Goal: Information Seeking & Learning: Learn about a topic

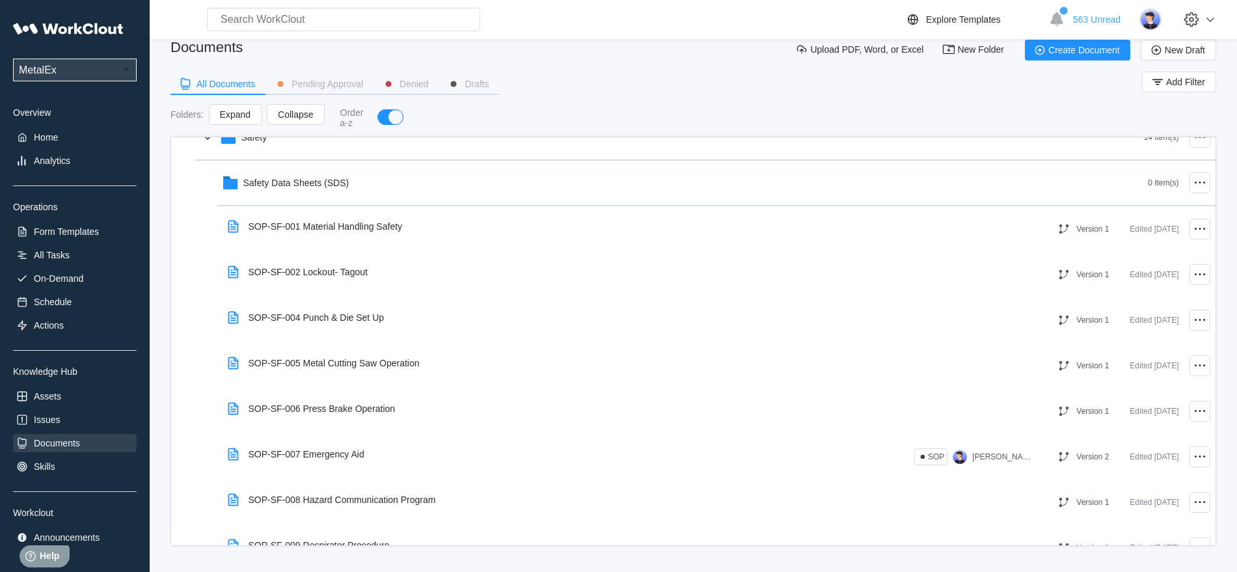
scroll to position [543, 0]
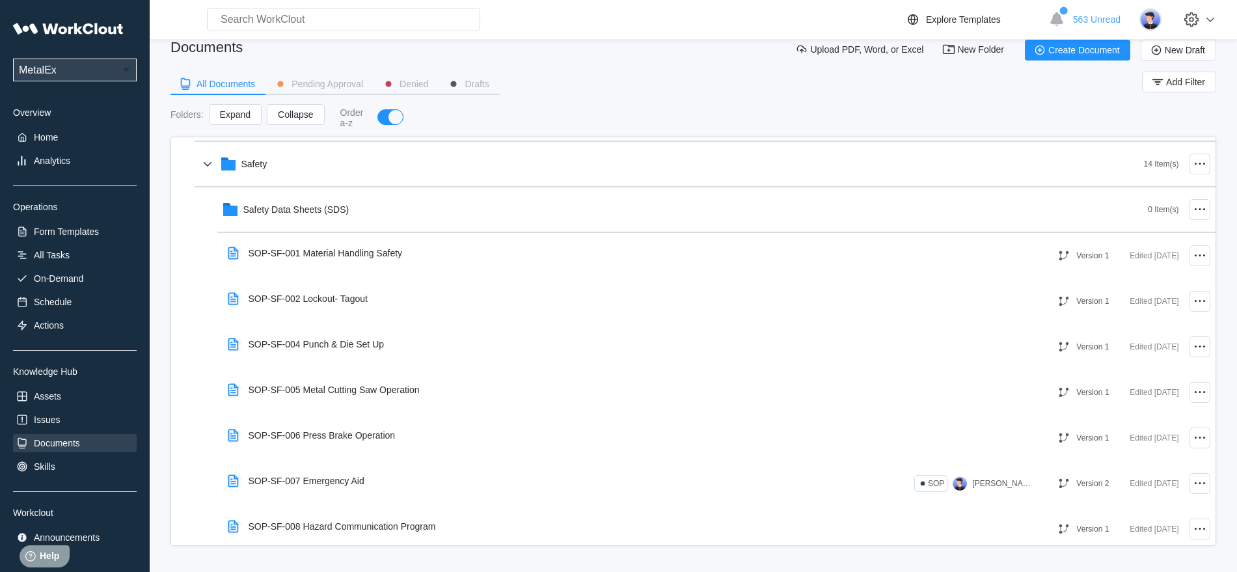
click at [316, 15] on input "text" at bounding box center [343, 19] width 273 height 23
click at [270, 20] on input "metal" at bounding box center [343, 19] width 273 height 23
type input "m"
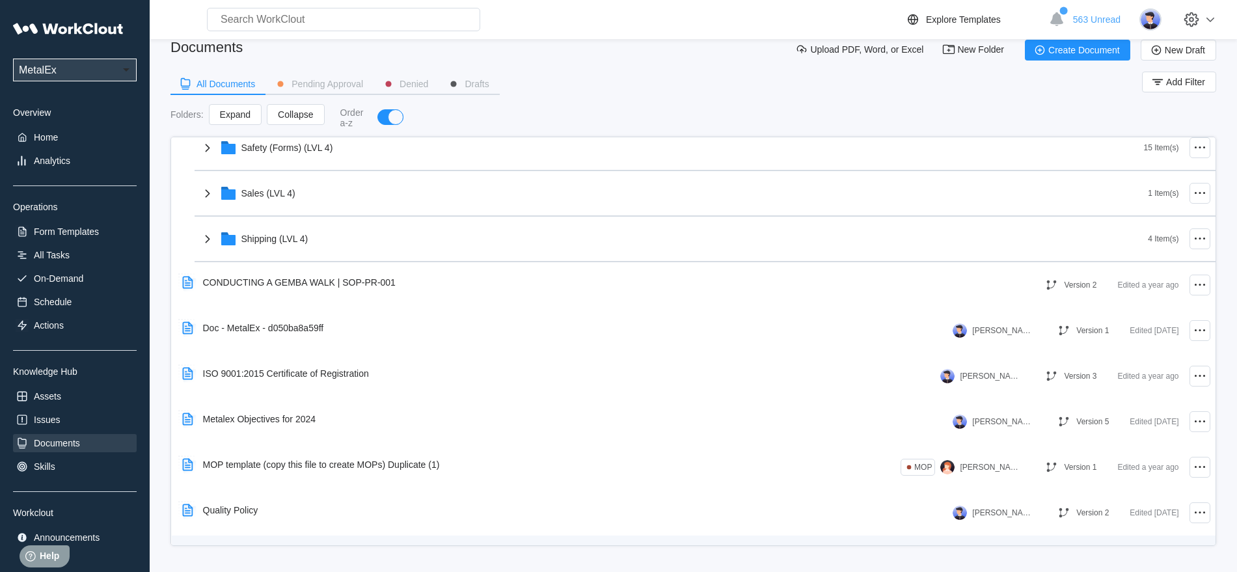
scroll to position [2007, 0]
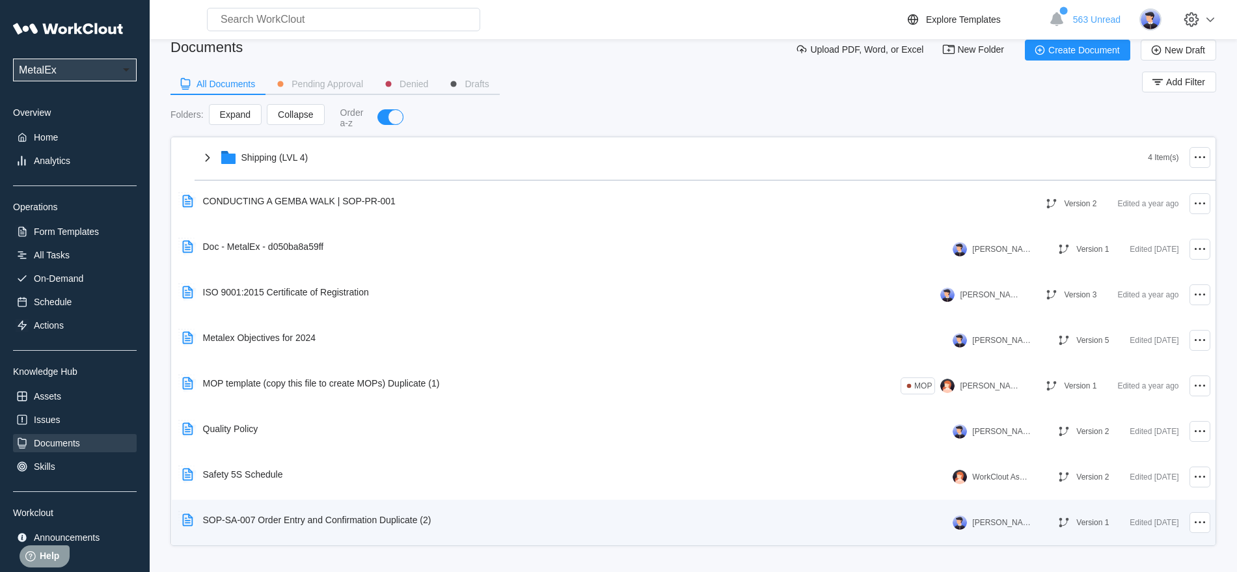
click at [247, 520] on div "SOP-SA-007 Order Entry and Confirmation Duplicate (2)" at bounding box center [317, 520] width 228 height 10
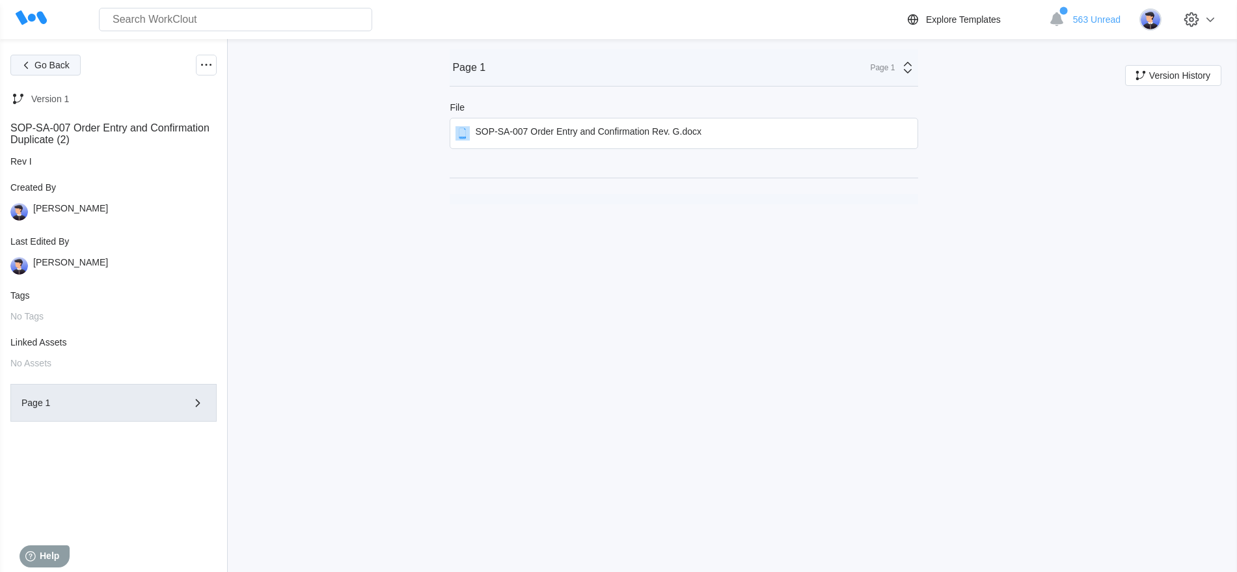
click at [48, 65] on span "Go Back" at bounding box center [51, 65] width 35 height 9
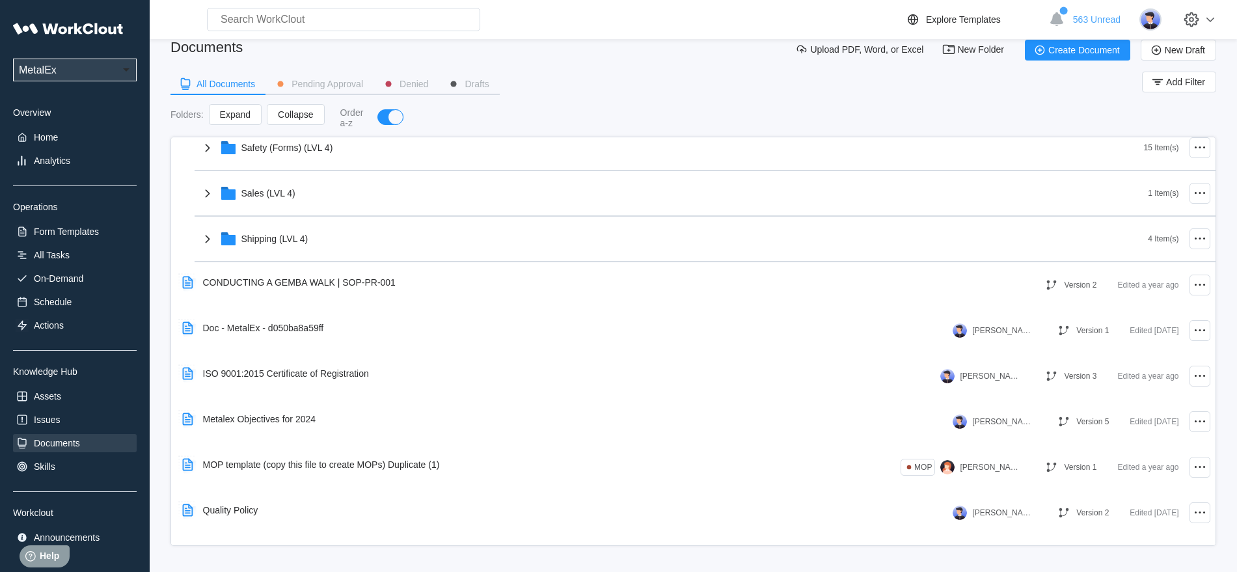
scroll to position [1844, 0]
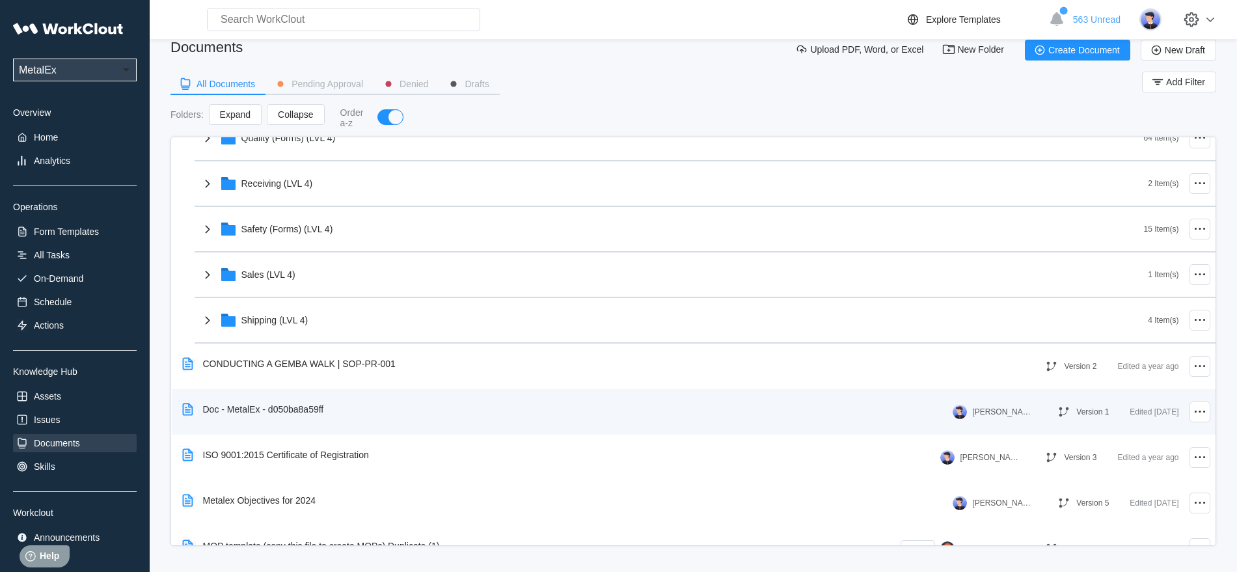
click at [286, 408] on div "Doc - MetalEx - d050ba8a59ff" at bounding box center [263, 409] width 121 height 10
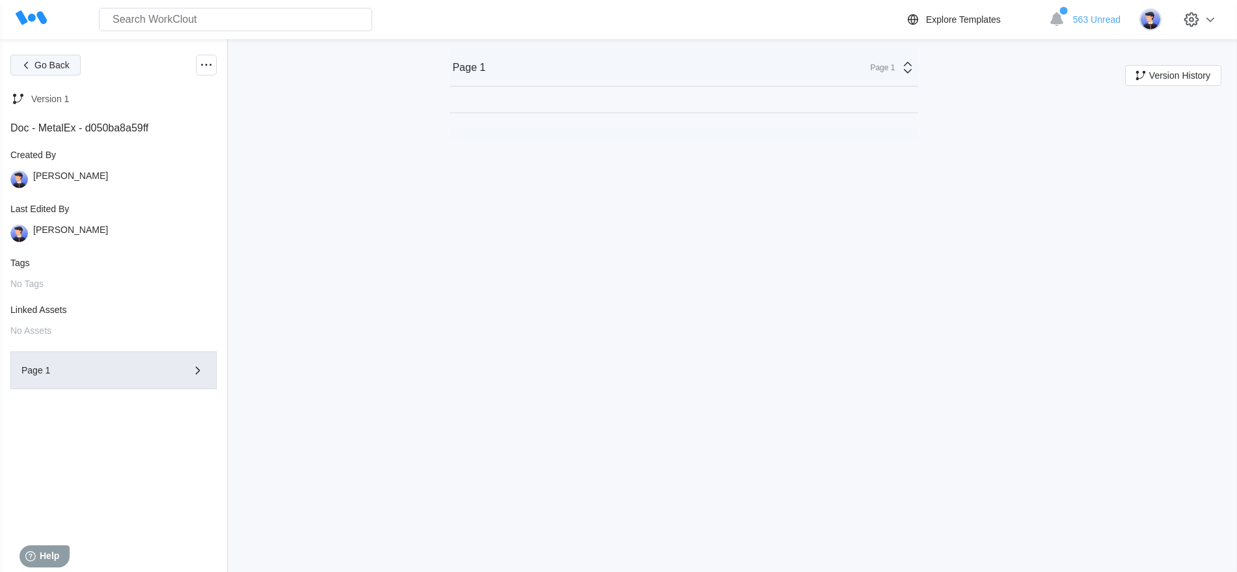
click at [43, 66] on span "Go Back" at bounding box center [51, 65] width 35 height 9
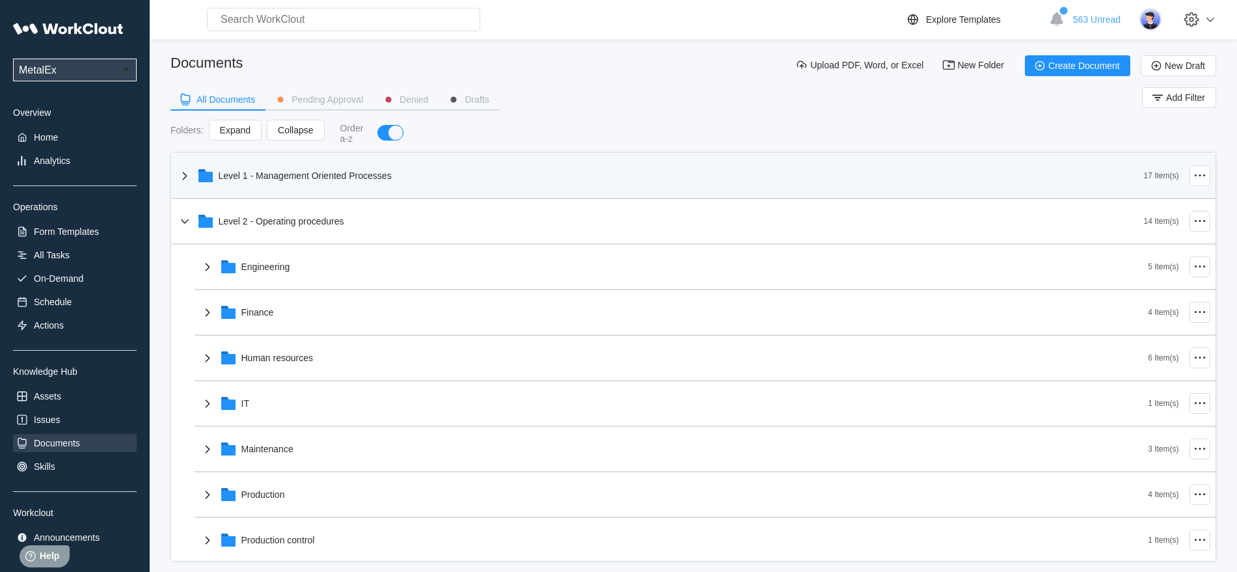
click at [182, 172] on icon at bounding box center [185, 176] width 16 height 16
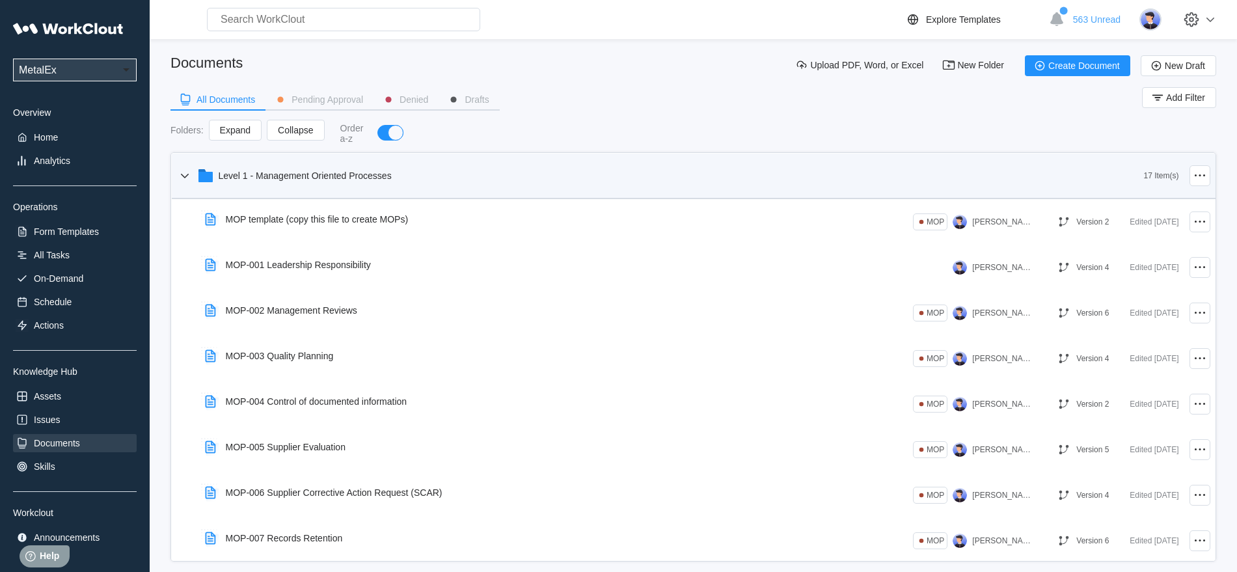
click at [184, 174] on icon at bounding box center [185, 176] width 16 height 16
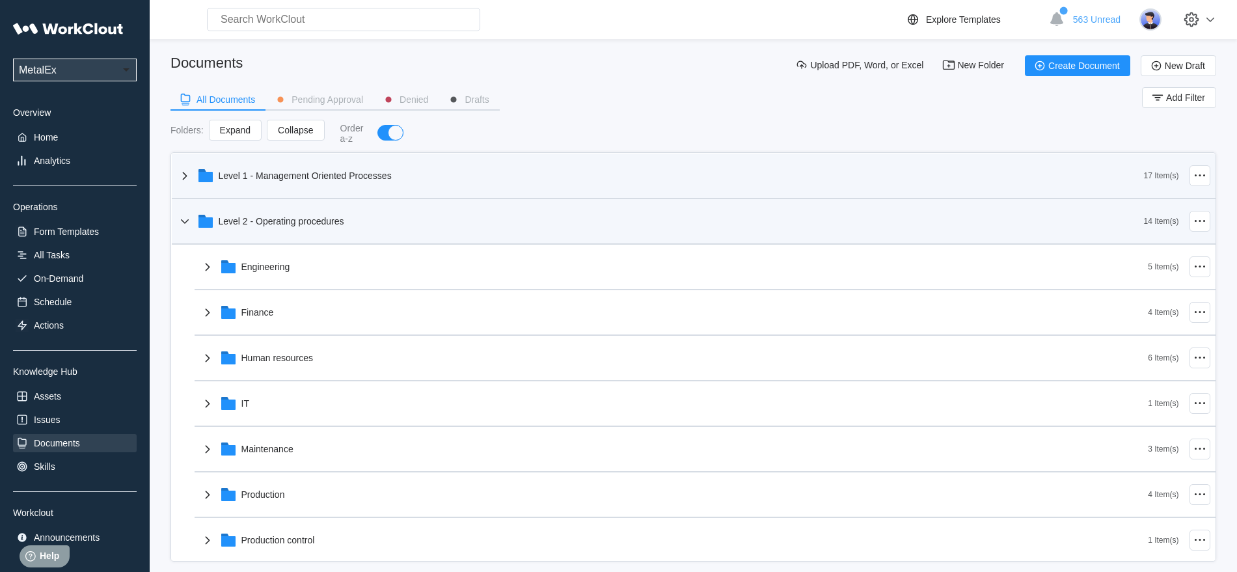
click at [185, 219] on icon at bounding box center [185, 221] width 16 height 16
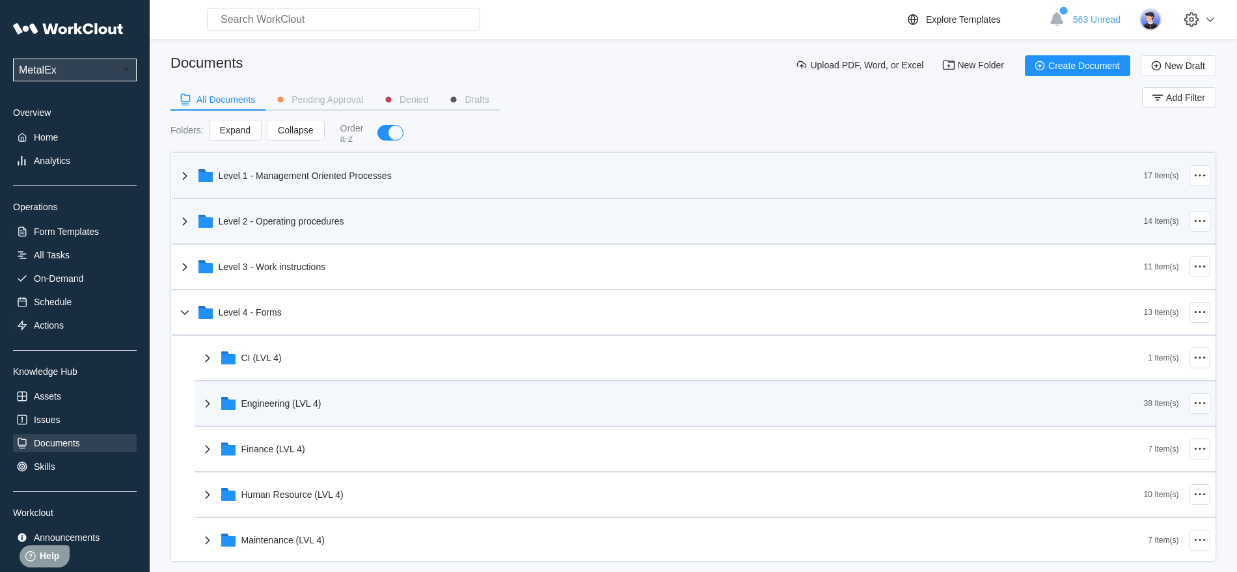
scroll to position [81, 0]
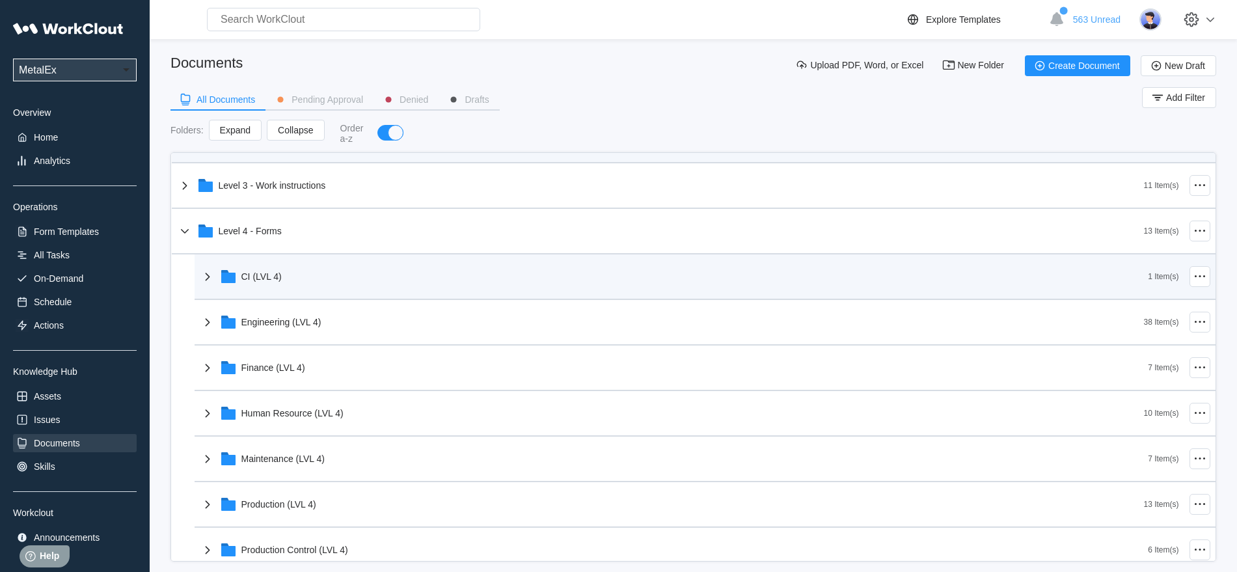
click at [204, 275] on icon at bounding box center [208, 277] width 16 height 16
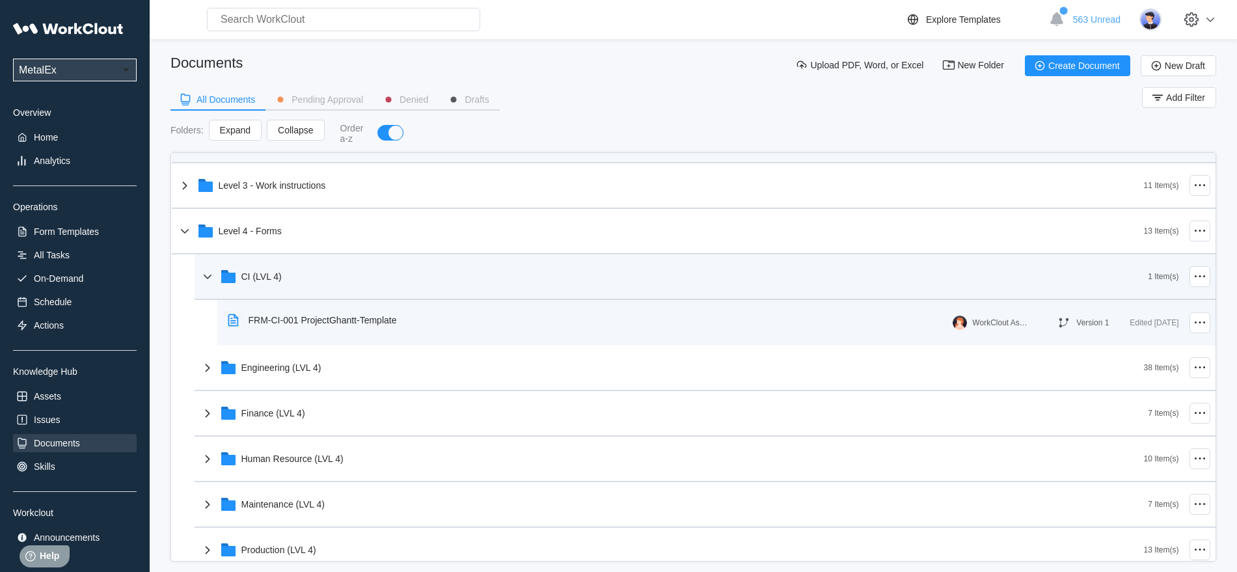
click at [346, 322] on div "FRM-CI-001 ProjectGhantt-Template" at bounding box center [323, 320] width 148 height 10
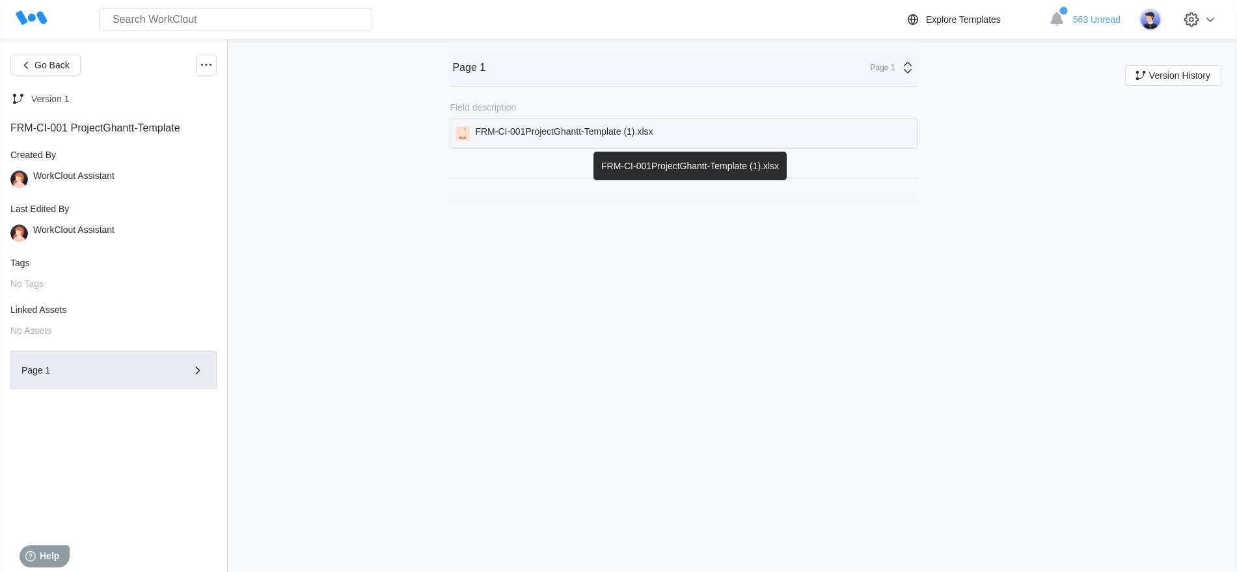
click at [539, 134] on div "FRM-CI-001ProjectGhantt-Template (1).xlsx" at bounding box center [564, 133] width 178 height 14
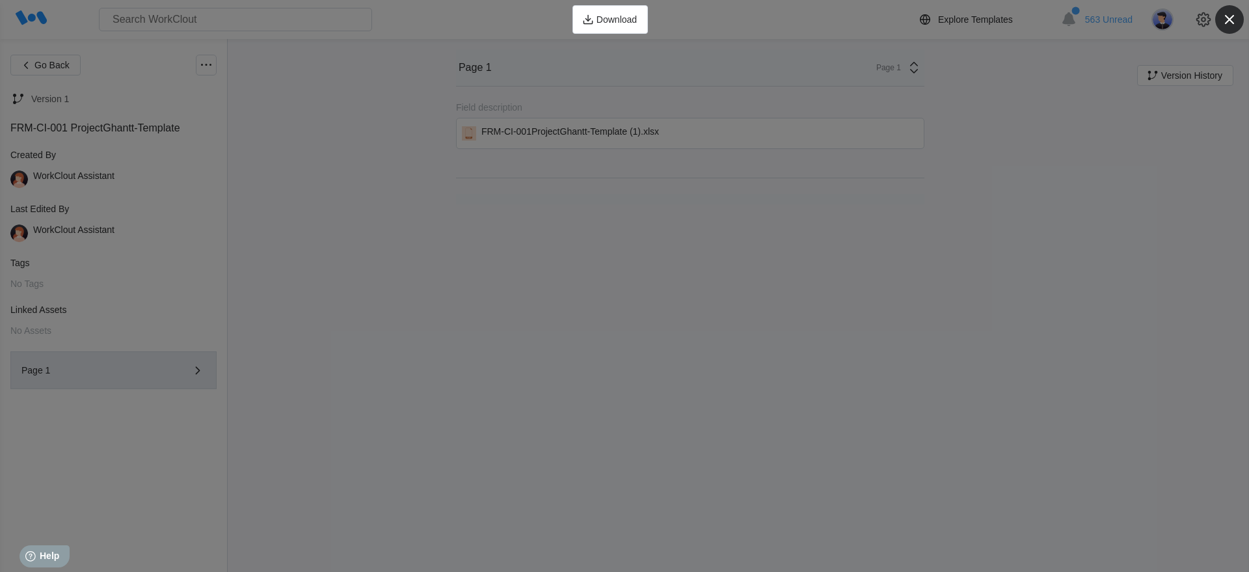
click at [1225, 20] on icon "button" at bounding box center [1230, 19] width 18 height 18
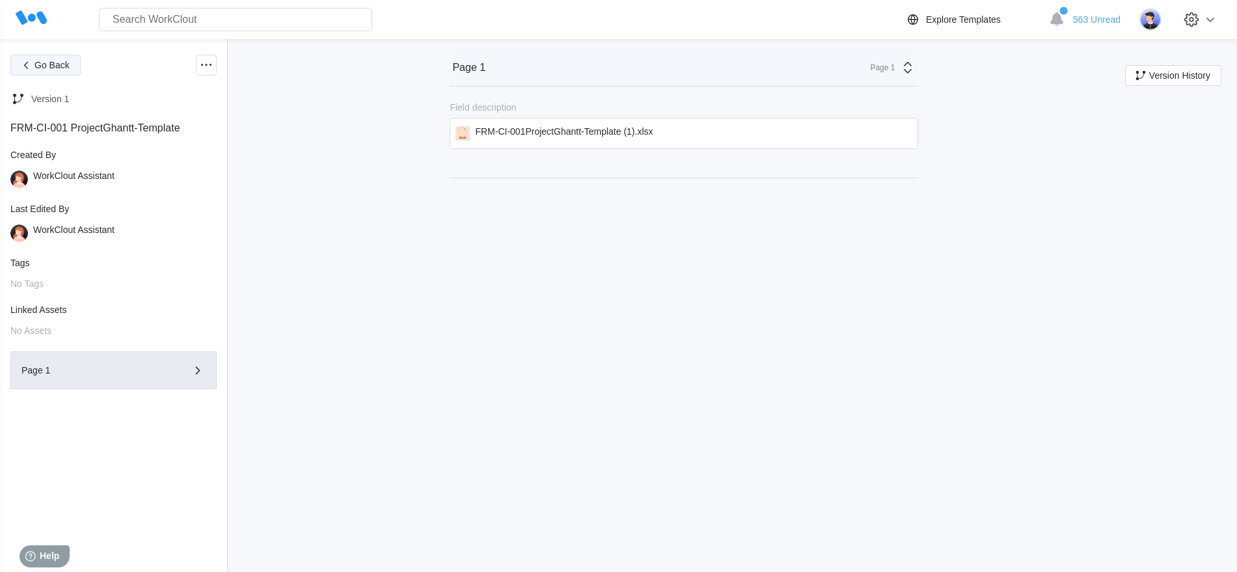
click at [66, 62] on span "Go Back" at bounding box center [51, 65] width 35 height 9
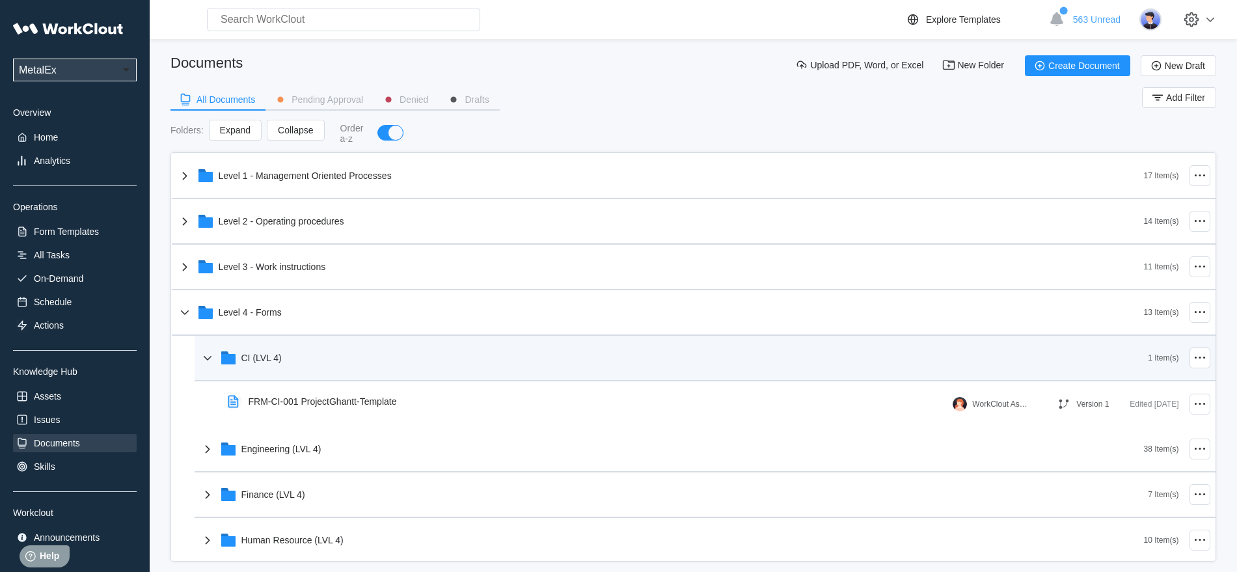
click at [208, 353] on icon at bounding box center [208, 358] width 16 height 16
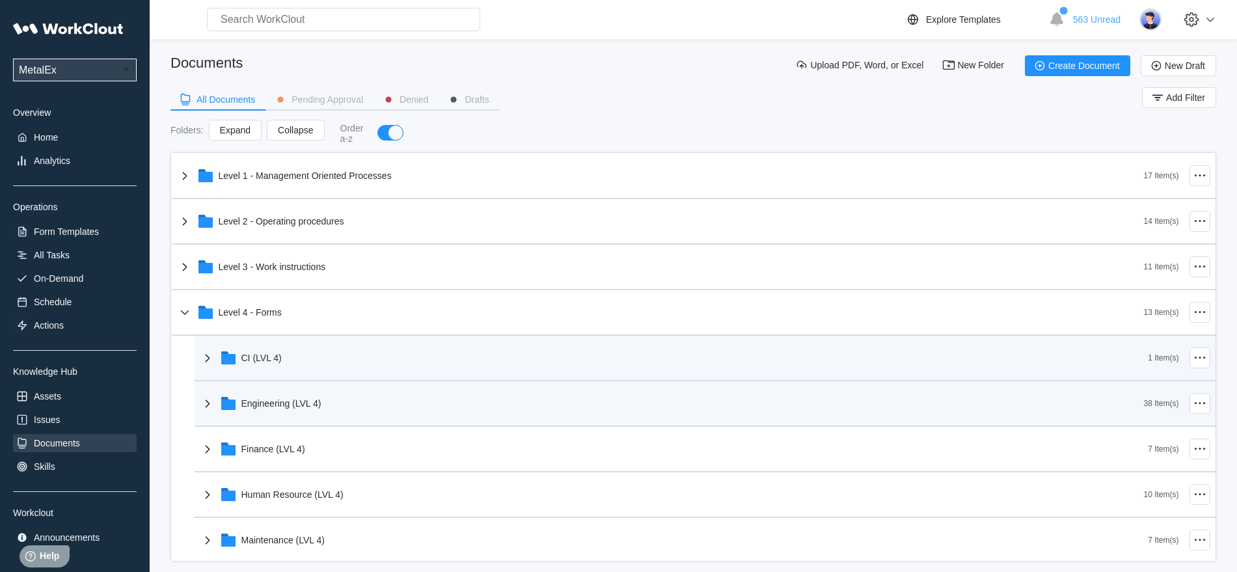
click at [201, 403] on icon at bounding box center [208, 404] width 16 height 16
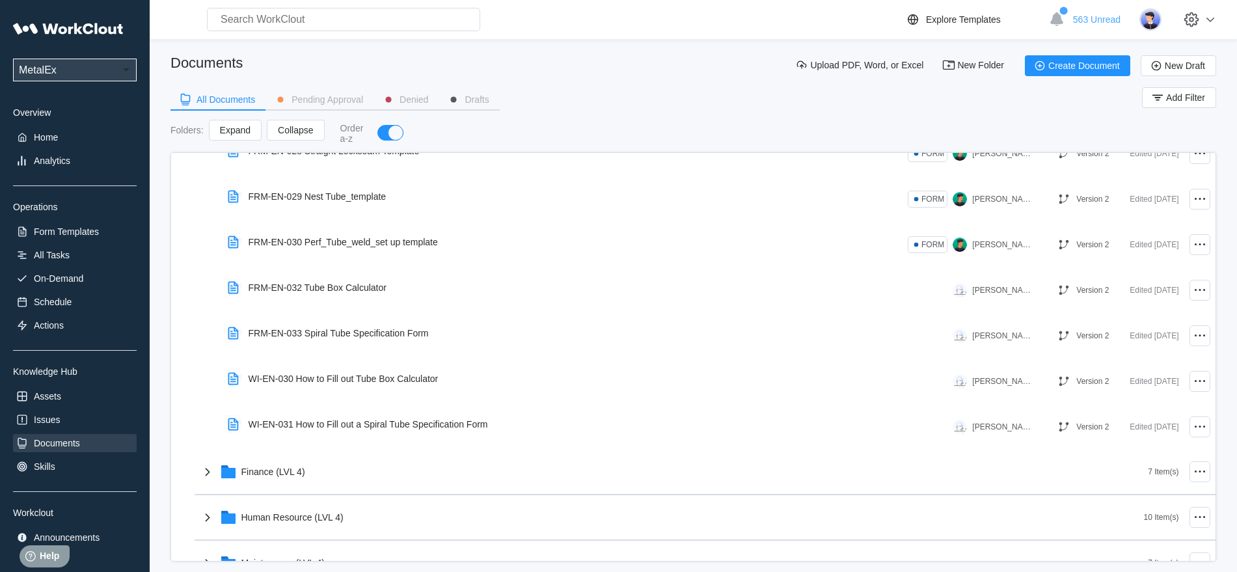
scroll to position [1790, 0]
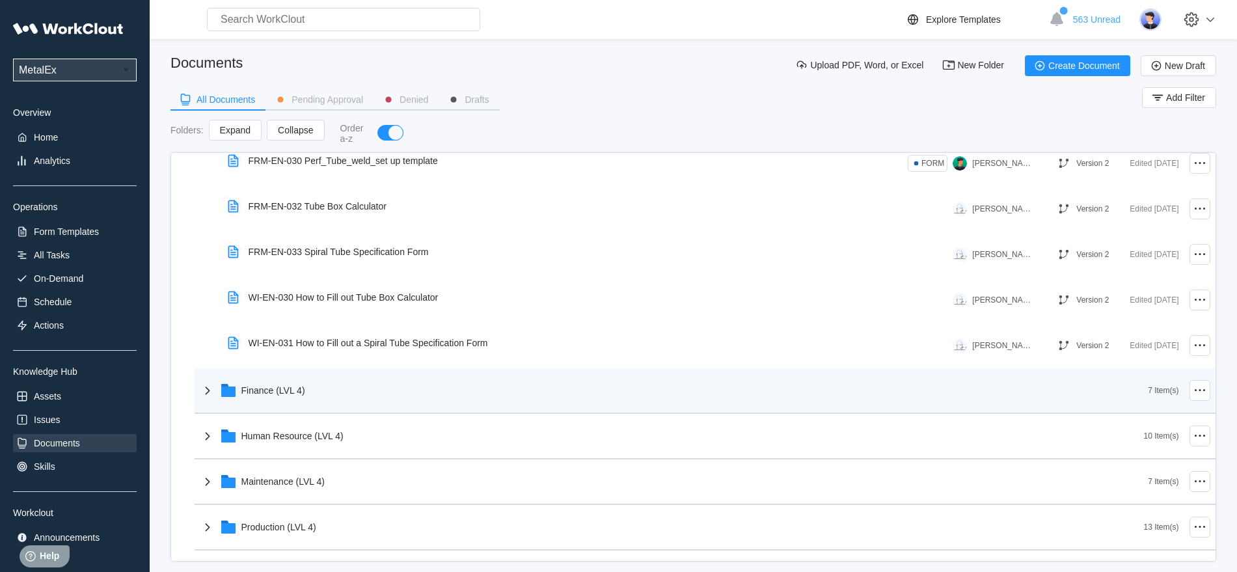
click at [205, 384] on icon at bounding box center [208, 391] width 16 height 16
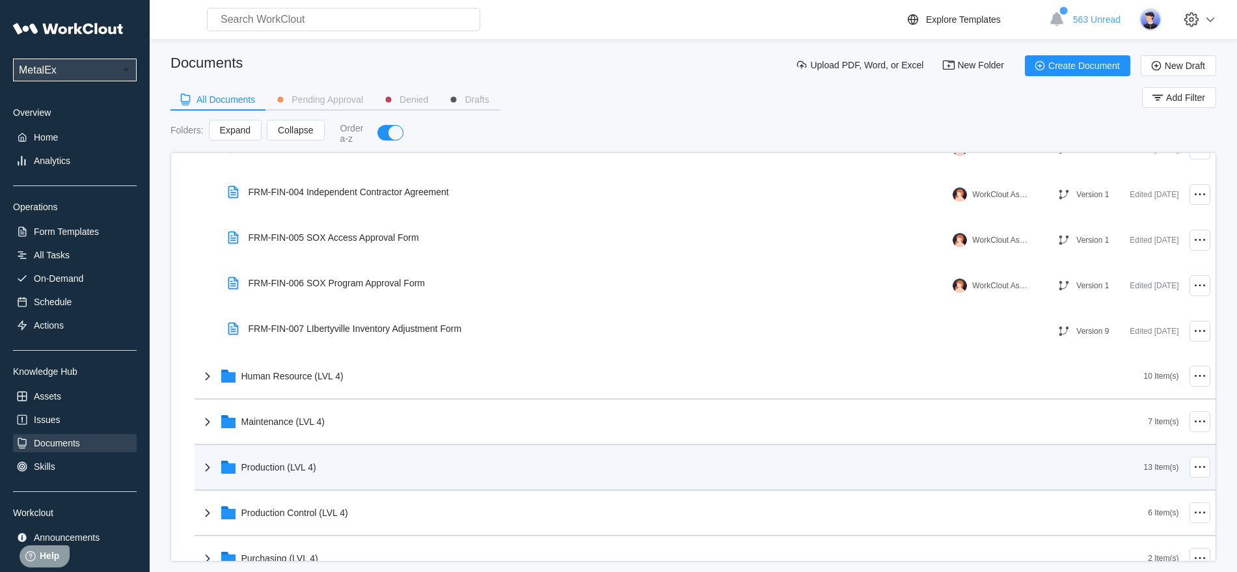
scroll to position [2196, 0]
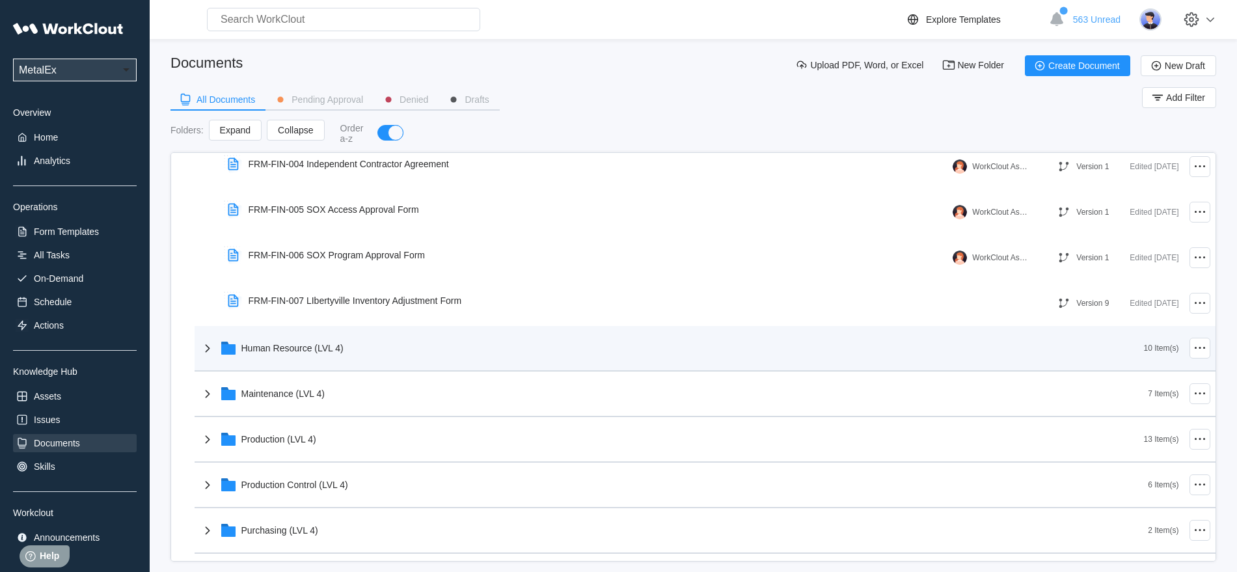
click at [208, 346] on icon at bounding box center [207, 348] width 5 height 8
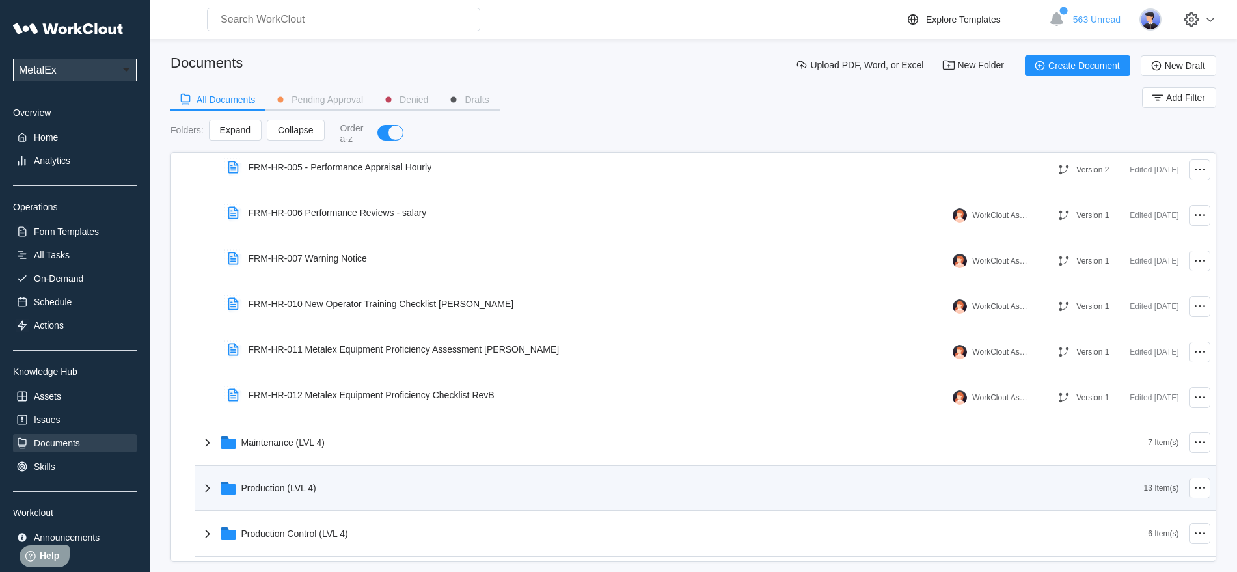
scroll to position [2684, 0]
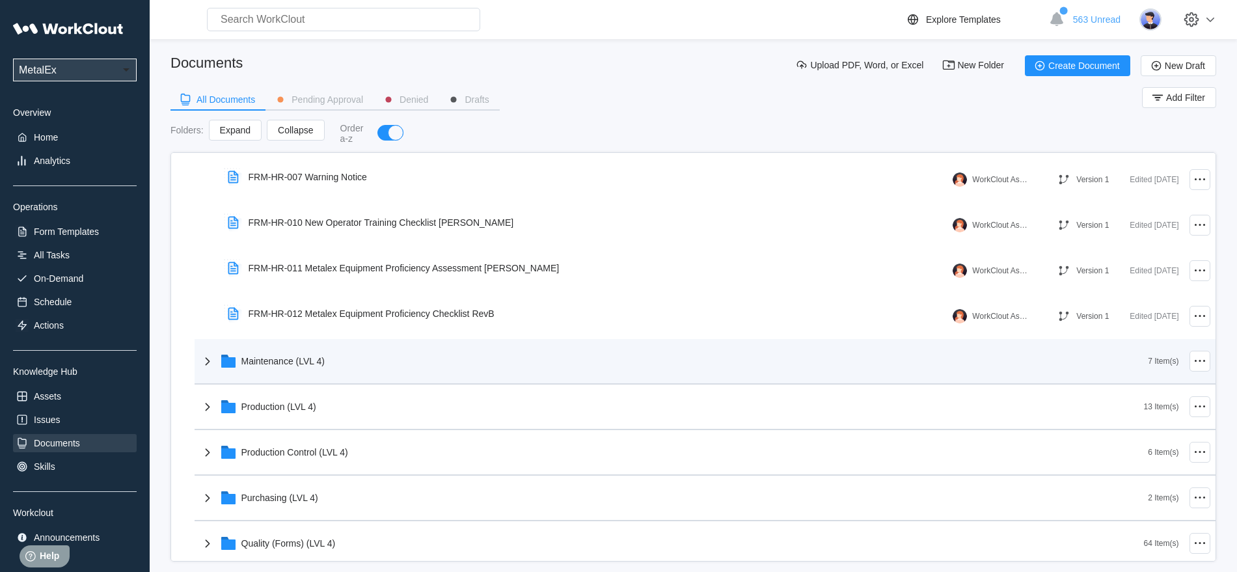
click at [208, 361] on icon at bounding box center [207, 361] width 5 height 8
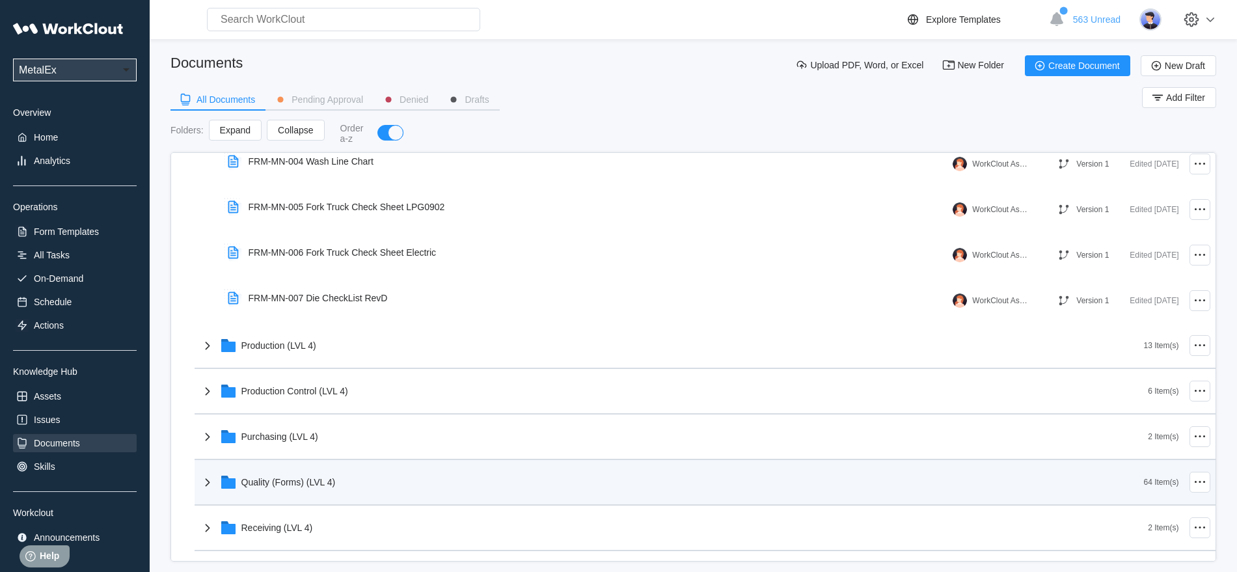
scroll to position [3091, 0]
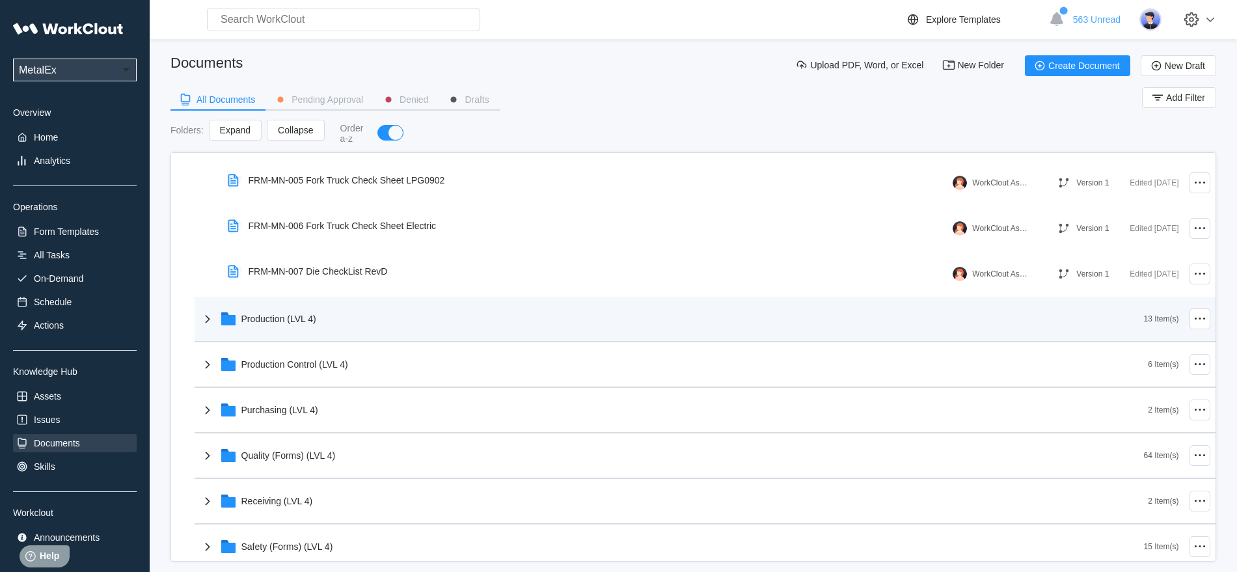
click at [210, 316] on icon at bounding box center [208, 319] width 16 height 16
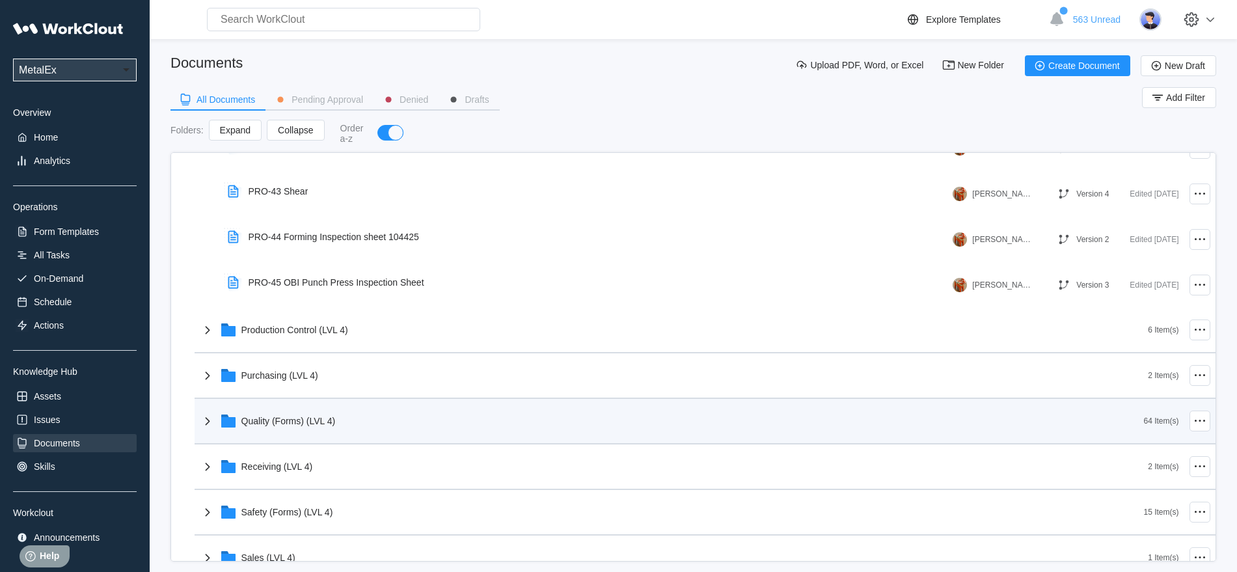
scroll to position [3742, 0]
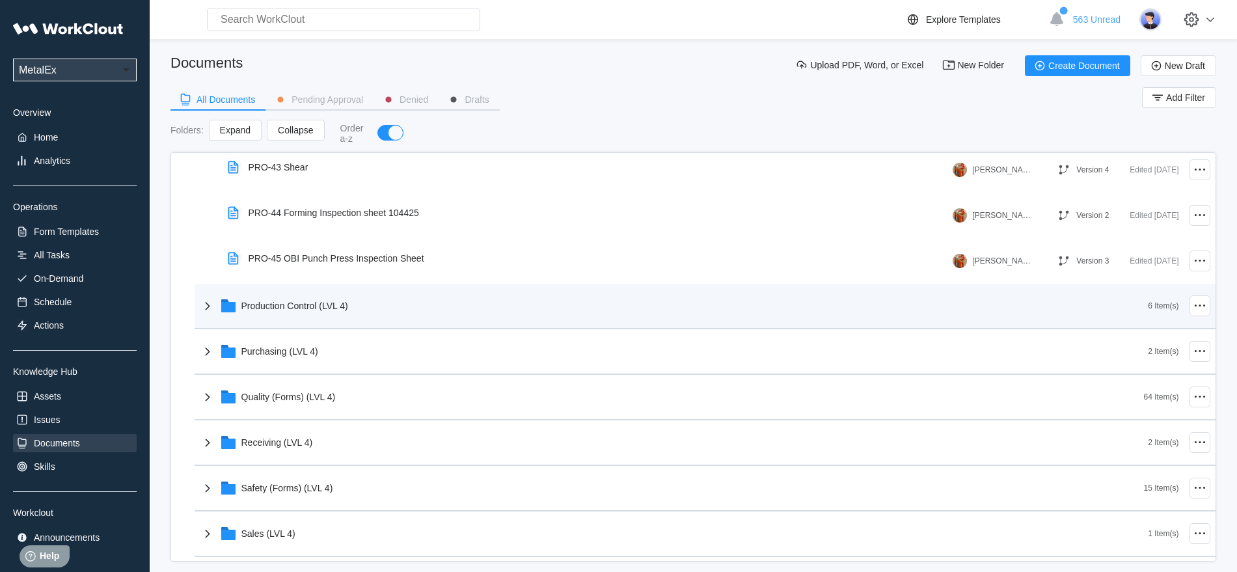
click at [207, 306] on icon at bounding box center [208, 306] width 16 height 16
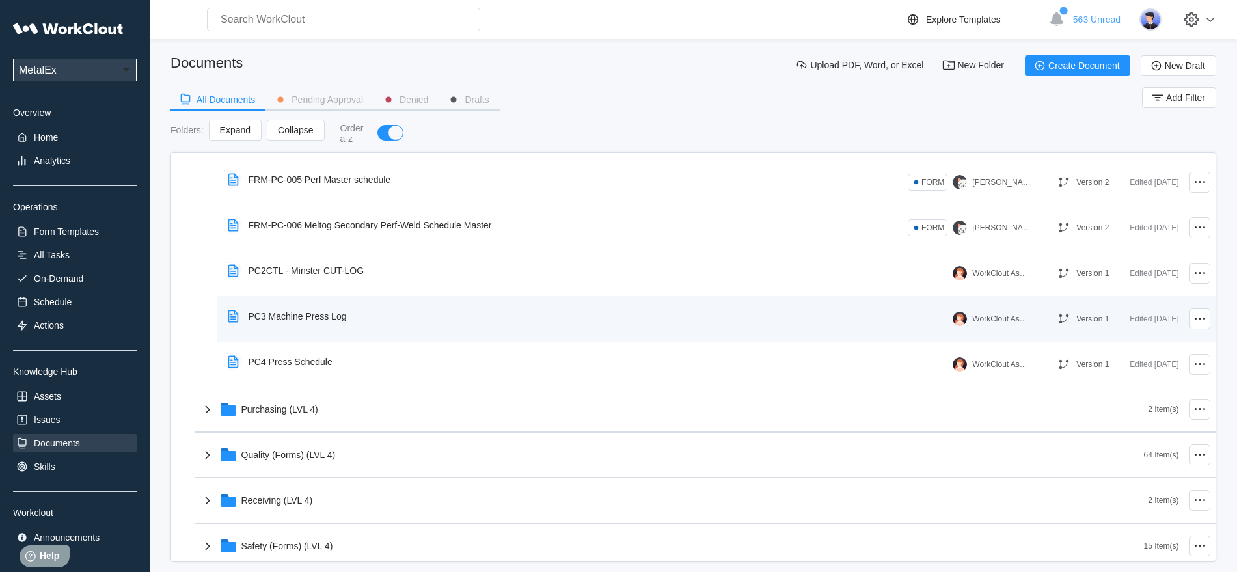
scroll to position [3986, 0]
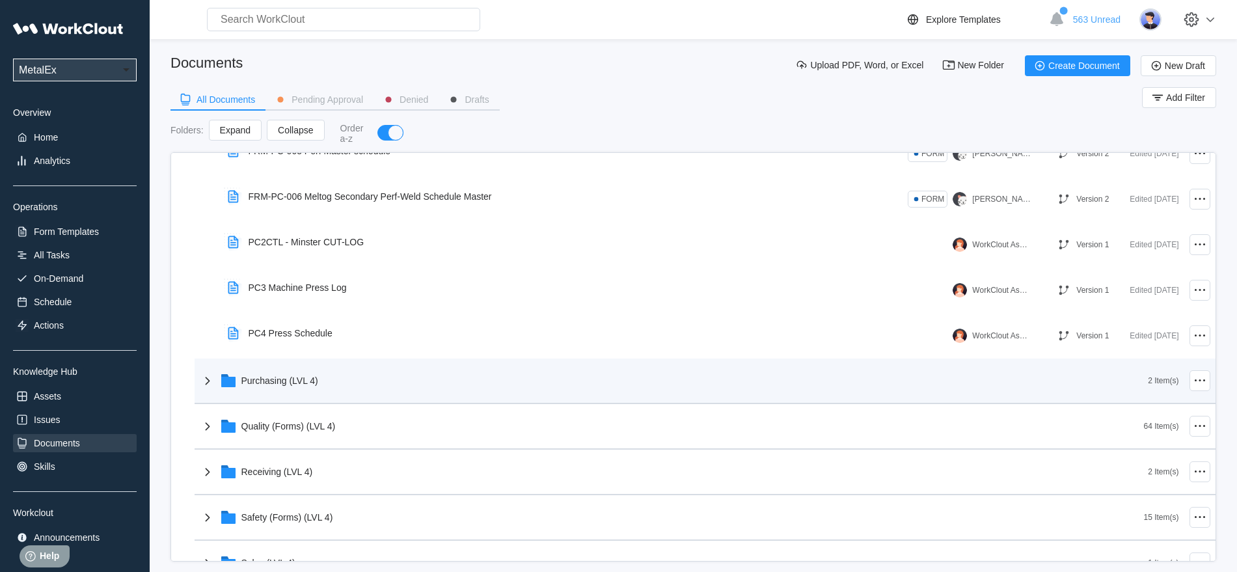
click at [202, 380] on icon at bounding box center [208, 381] width 16 height 16
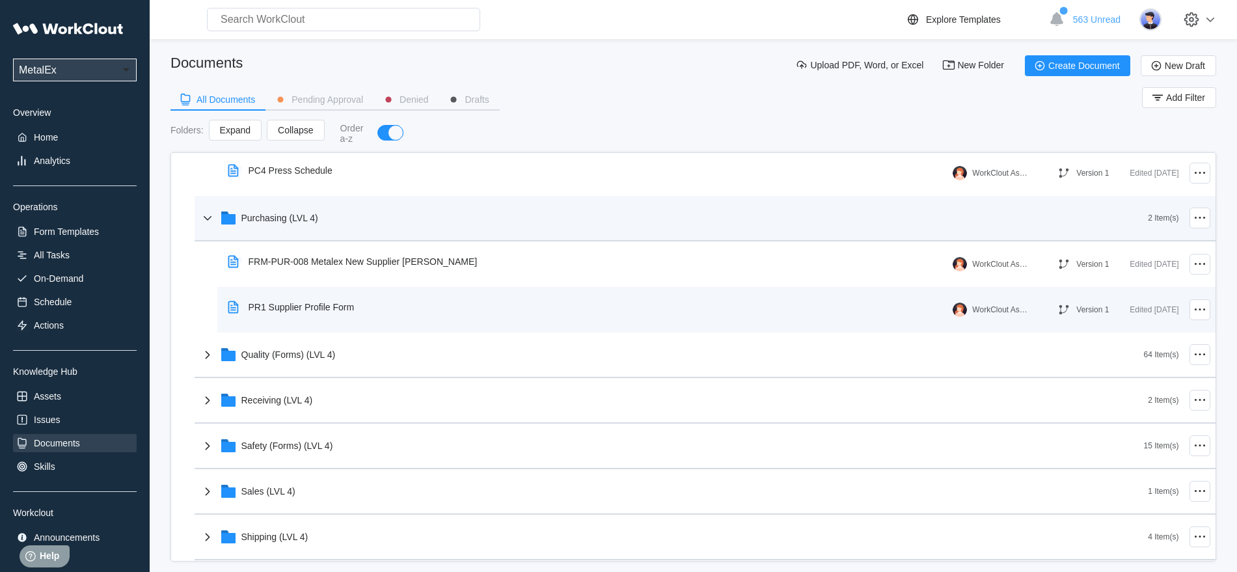
scroll to position [4230, 0]
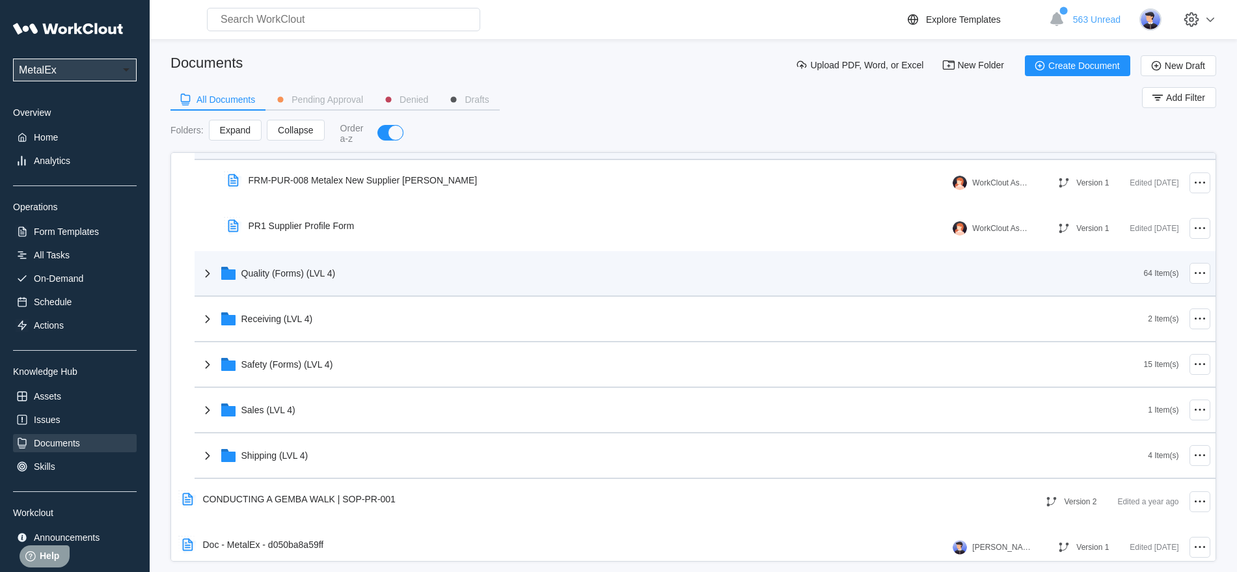
click at [207, 275] on icon at bounding box center [207, 273] width 5 height 8
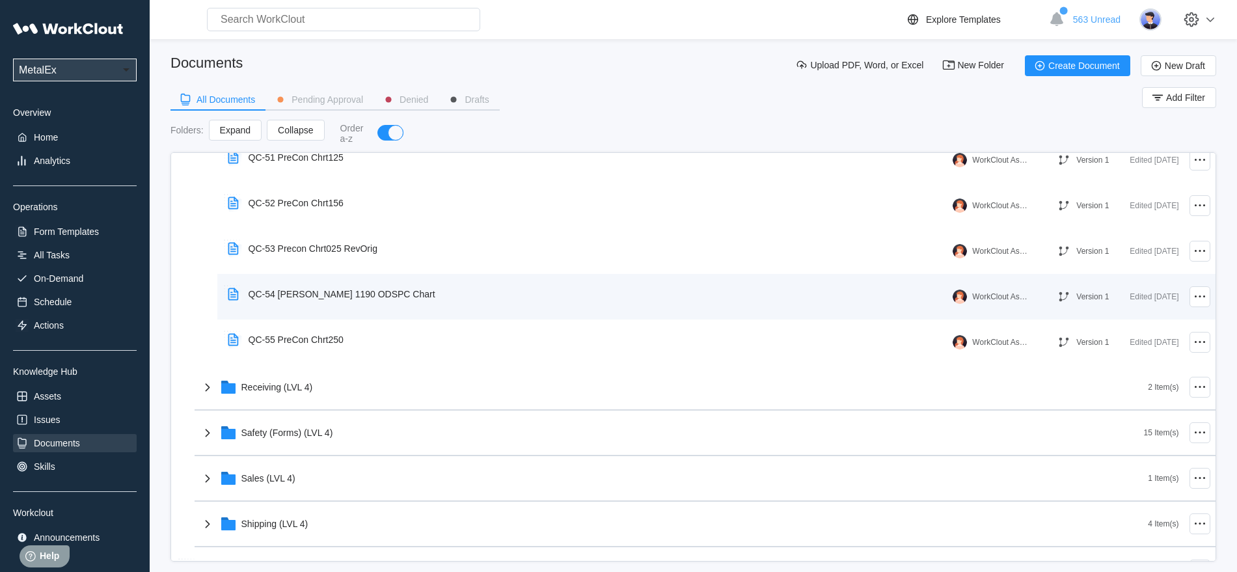
scroll to position [7158, 0]
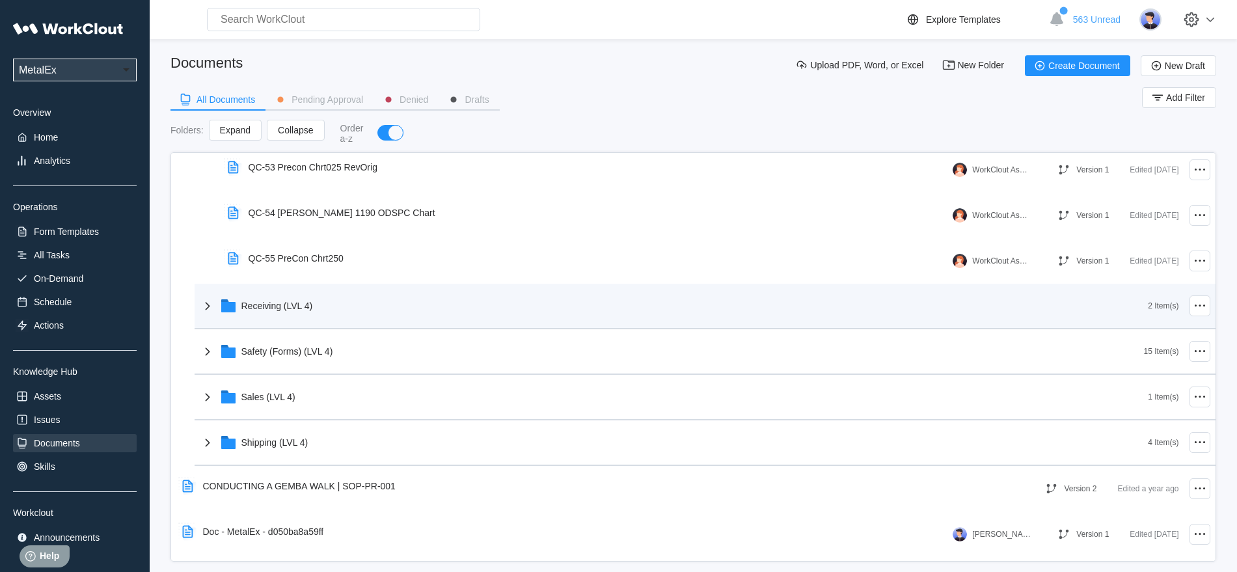
click at [213, 305] on icon at bounding box center [208, 306] width 16 height 16
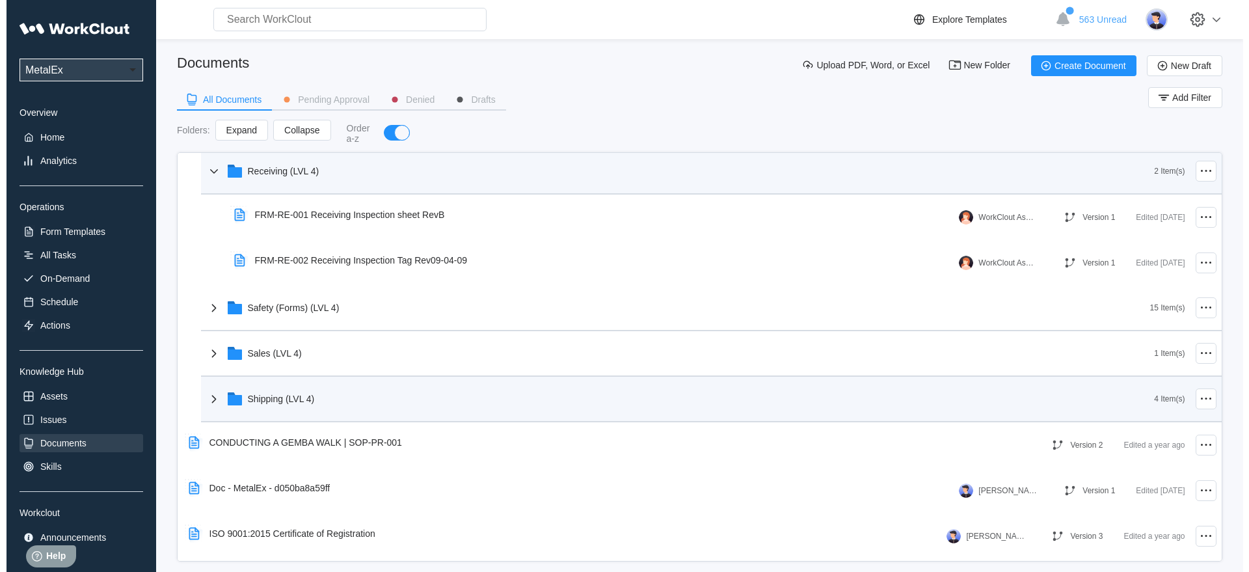
scroll to position [7321, 0]
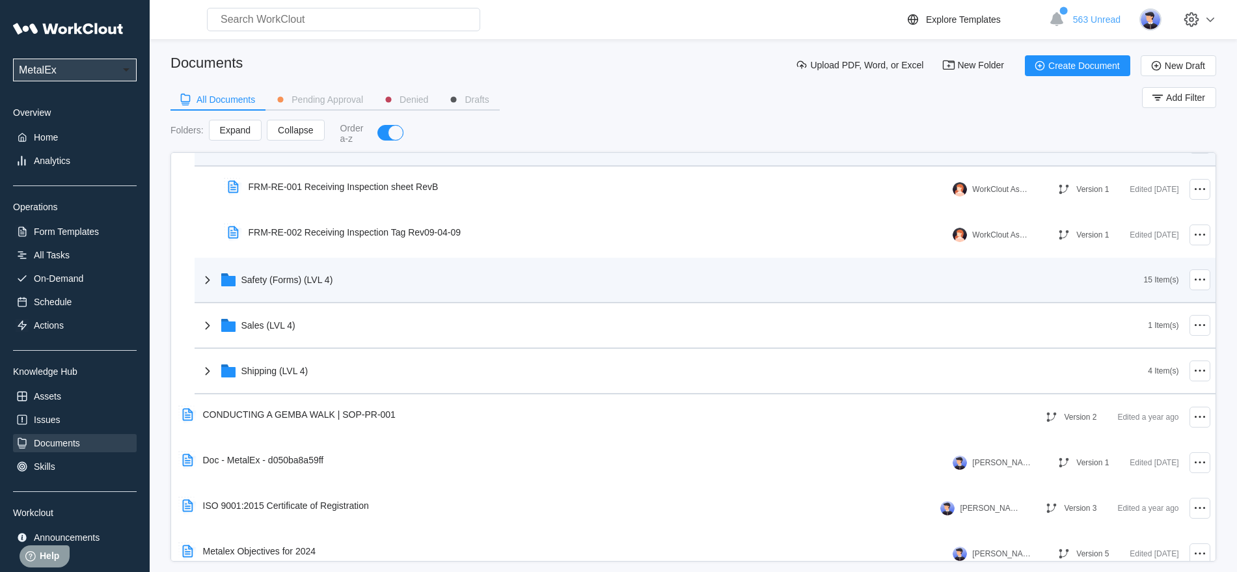
click at [205, 278] on icon at bounding box center [208, 280] width 16 height 16
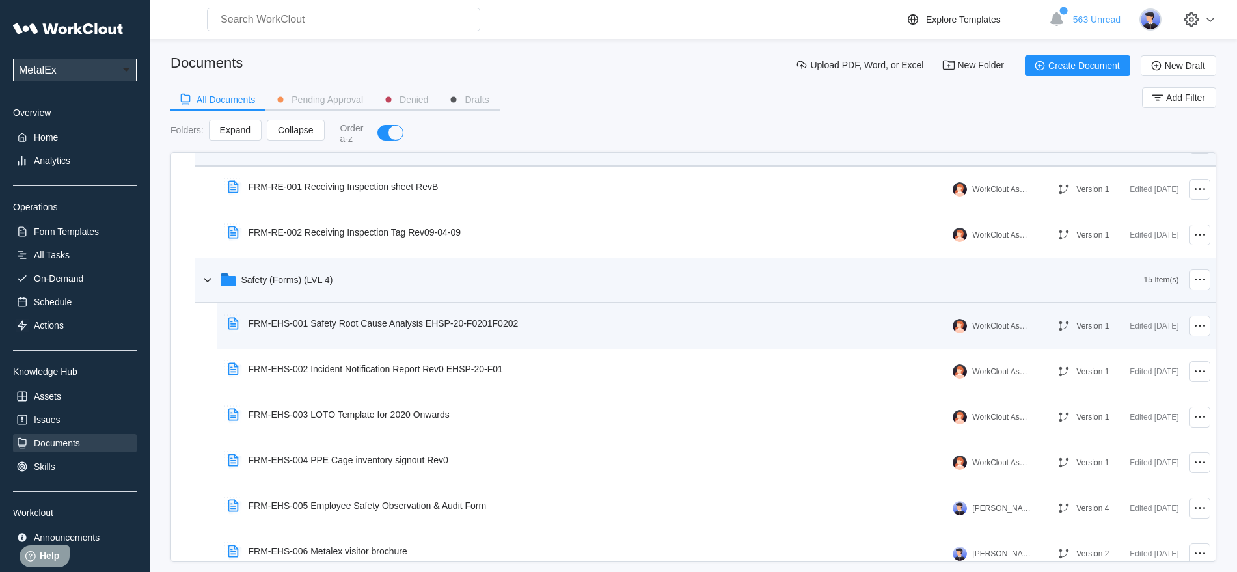
click at [373, 321] on div "FRM-EHS-001 Safety Root Cause Analysis EHSP-20-F0201F0202" at bounding box center [384, 323] width 270 height 10
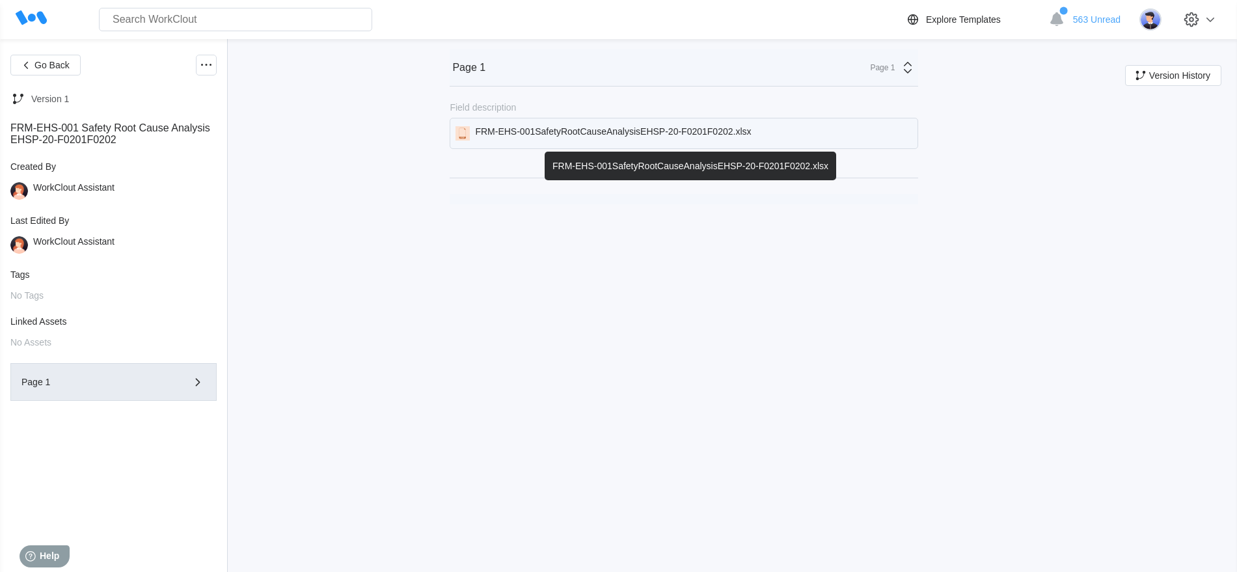
click at [574, 129] on div "FRM-EHS-001SafetyRootCauseAnalysisEHSP-20-F0201F0202.xlsx" at bounding box center [613, 133] width 276 height 14
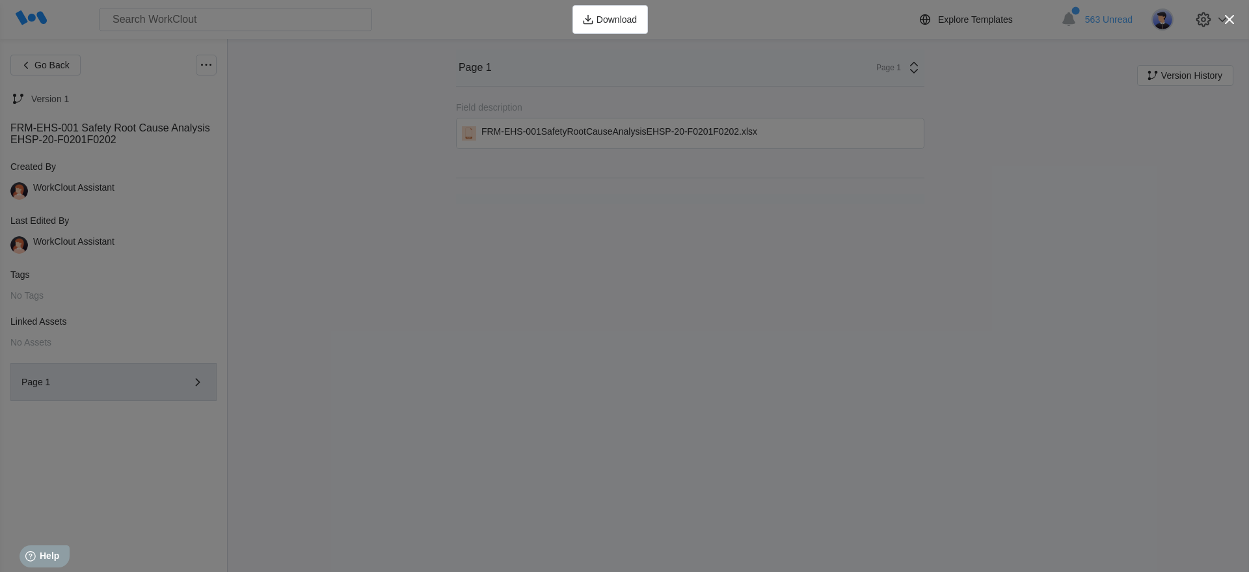
click at [105, 547] on html "Help Help" at bounding box center [65, 553] width 102 height 27
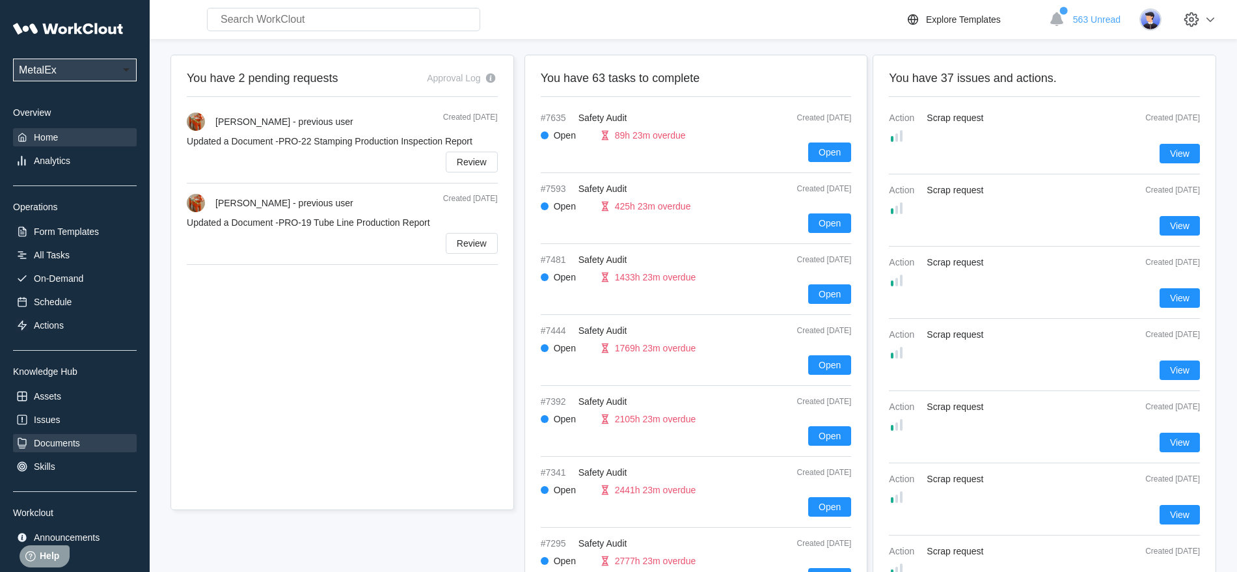
click at [49, 441] on div "Documents" at bounding box center [57, 443] width 46 height 10
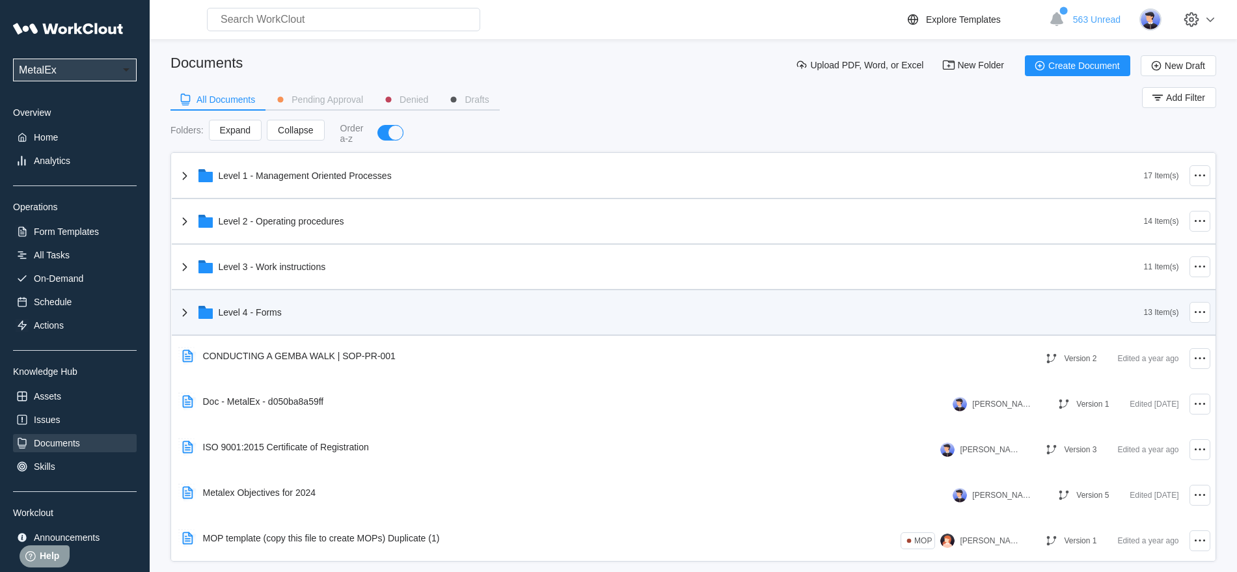
click at [184, 310] on icon at bounding box center [184, 312] width 5 height 8
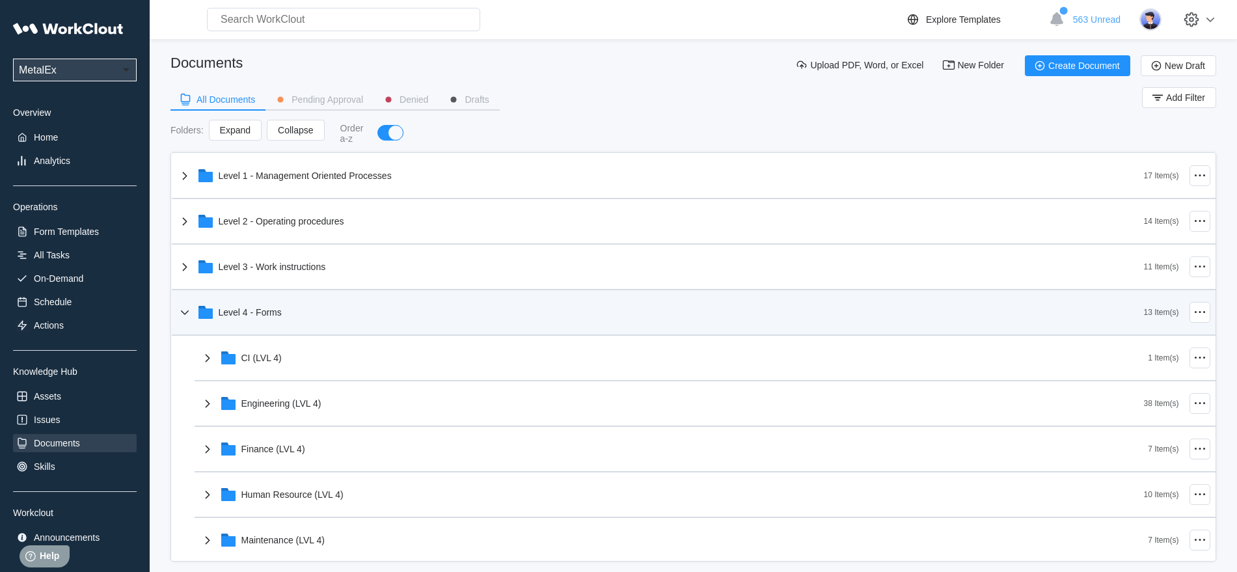
click at [184, 311] on icon at bounding box center [185, 313] width 16 height 16
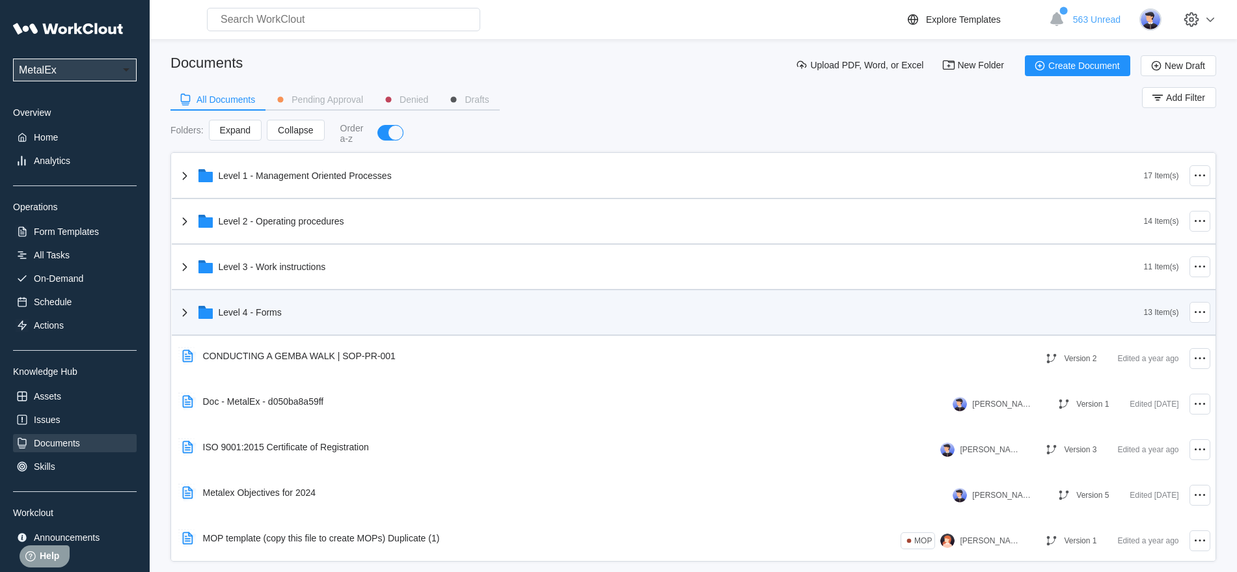
click at [184, 313] on icon at bounding box center [185, 313] width 16 height 16
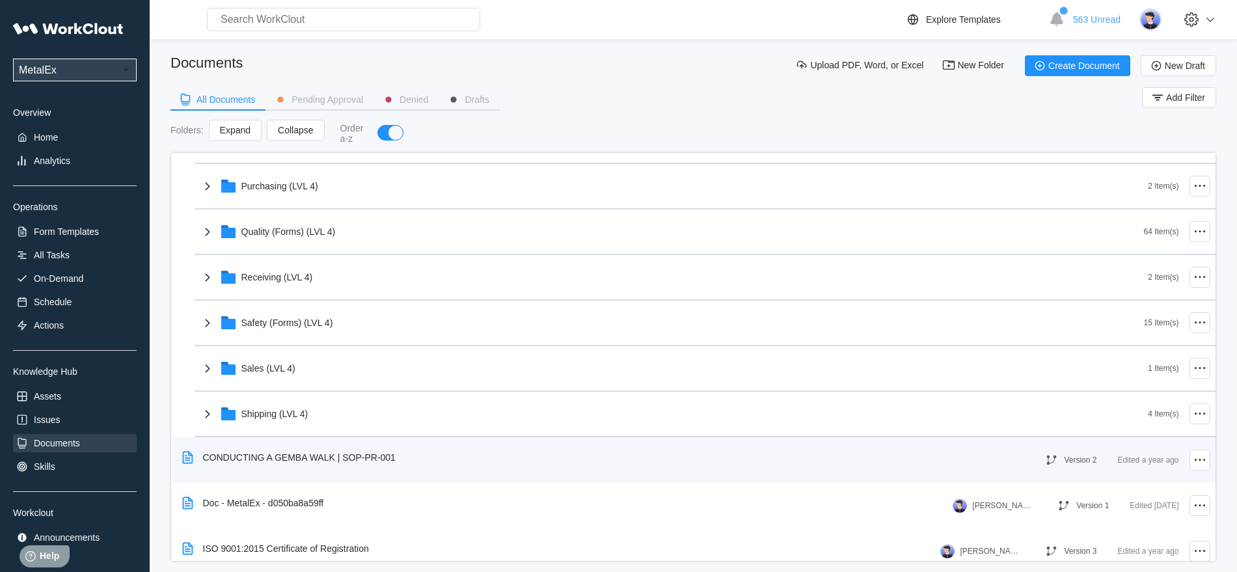
scroll to position [488, 0]
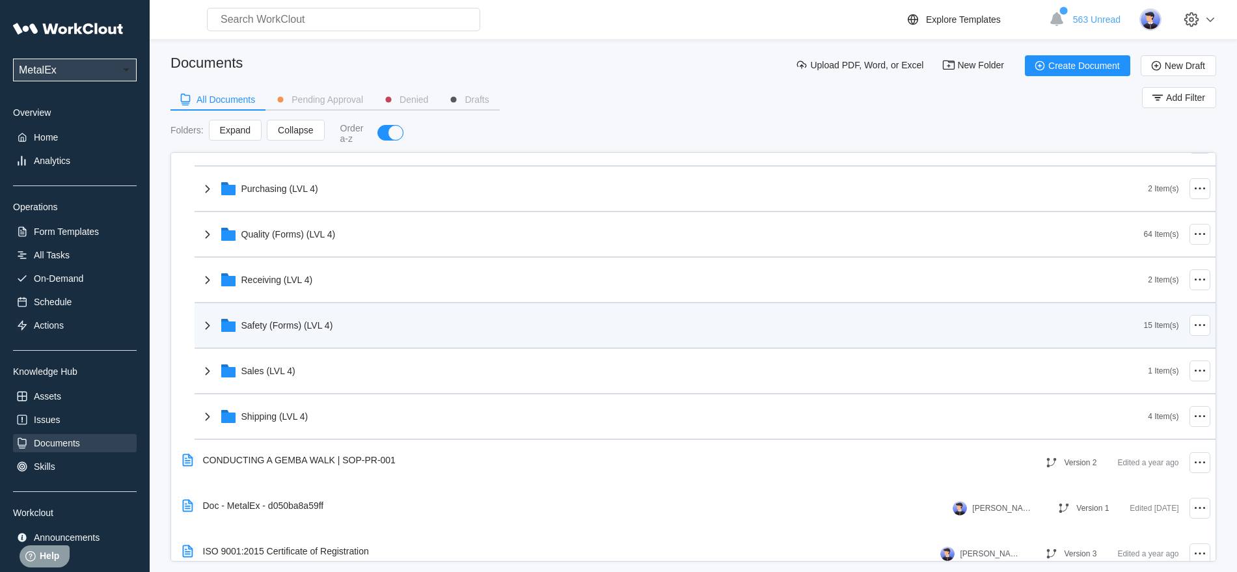
click at [210, 321] on icon at bounding box center [208, 326] width 16 height 16
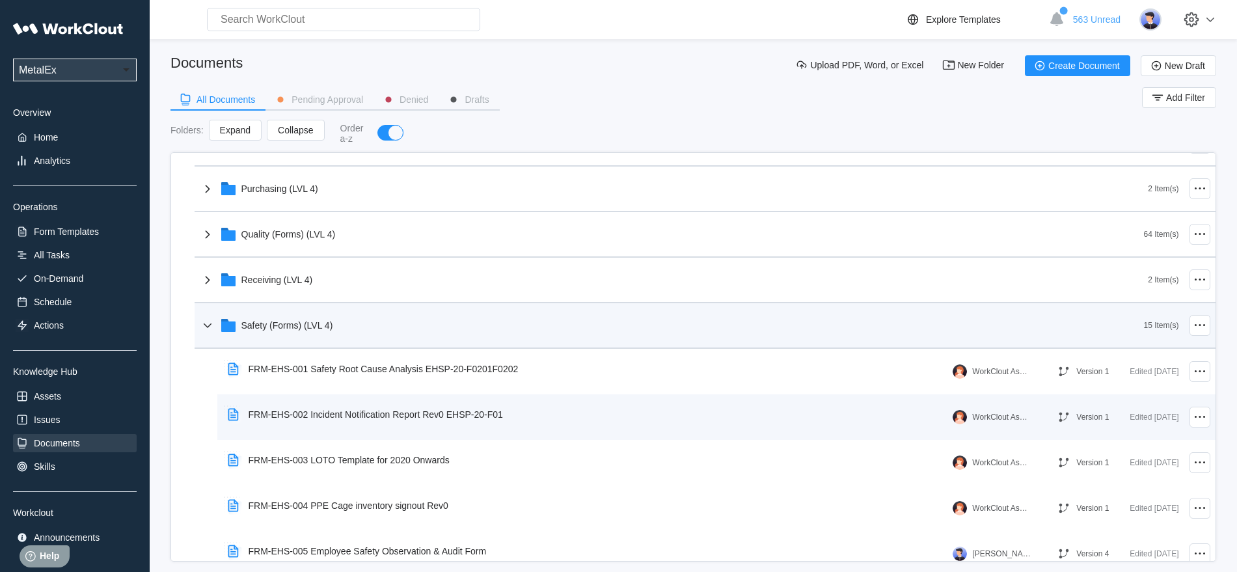
click at [382, 416] on div "FRM-EHS-002 Incident Notification Report Rev0 EHSP-20-F01" at bounding box center [376, 414] width 254 height 10
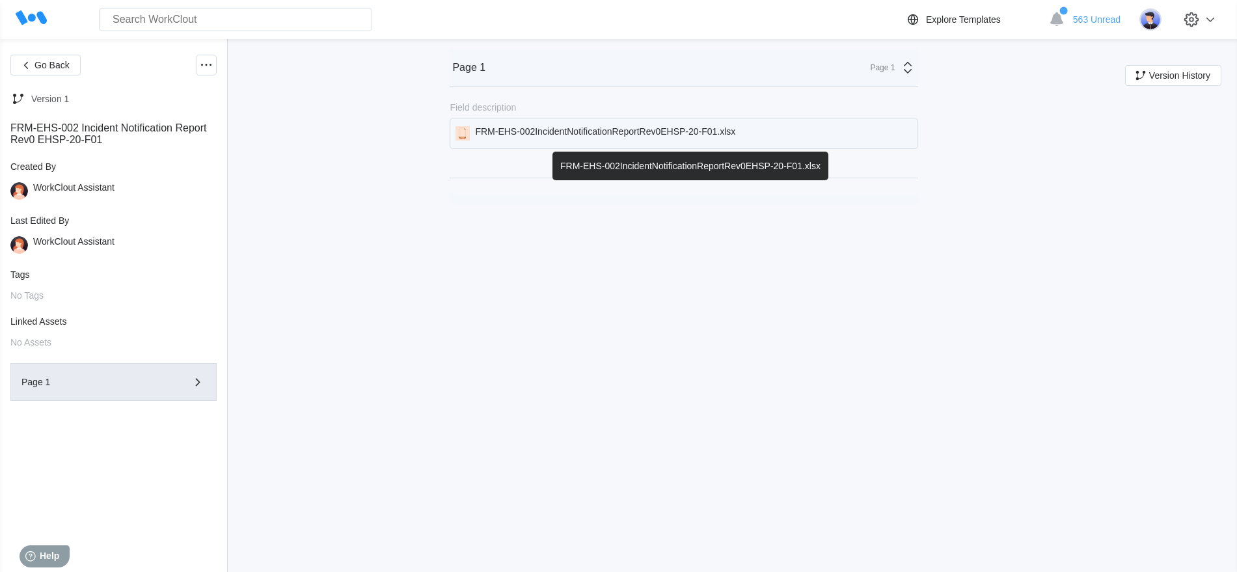
click at [634, 131] on div "FRM-EHS-002IncidentNotificationReportRev0EHSP-20-F01.xlsx" at bounding box center [605, 133] width 260 height 14
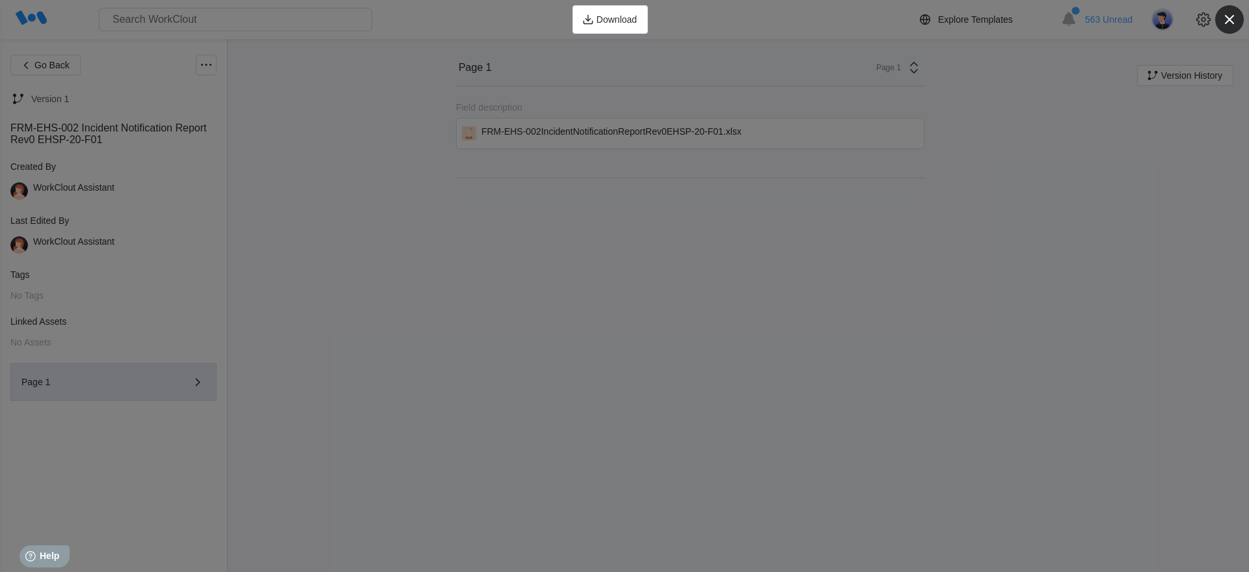
click at [1224, 20] on icon "button" at bounding box center [1230, 19] width 18 height 18
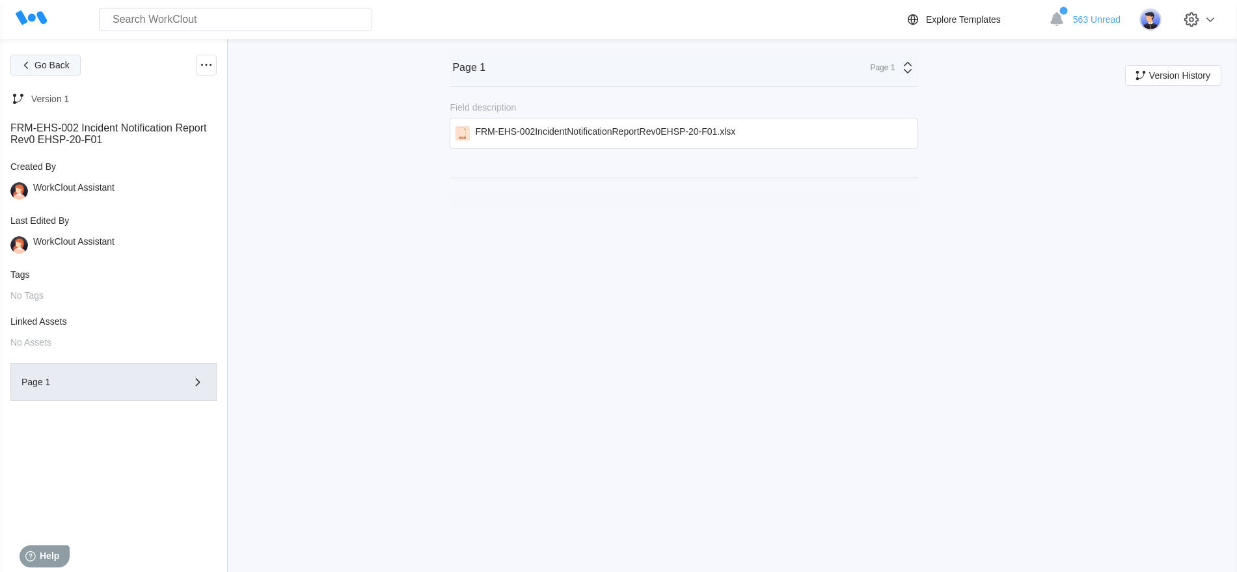
click at [39, 62] on span "Go Back" at bounding box center [51, 65] width 35 height 9
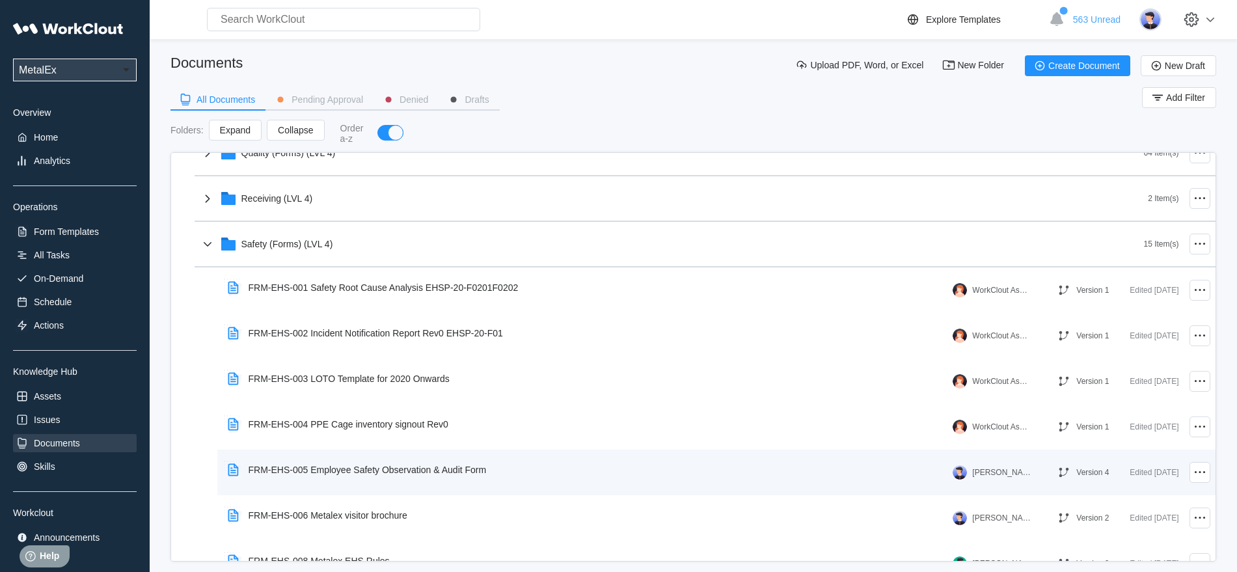
scroll to position [651, 0]
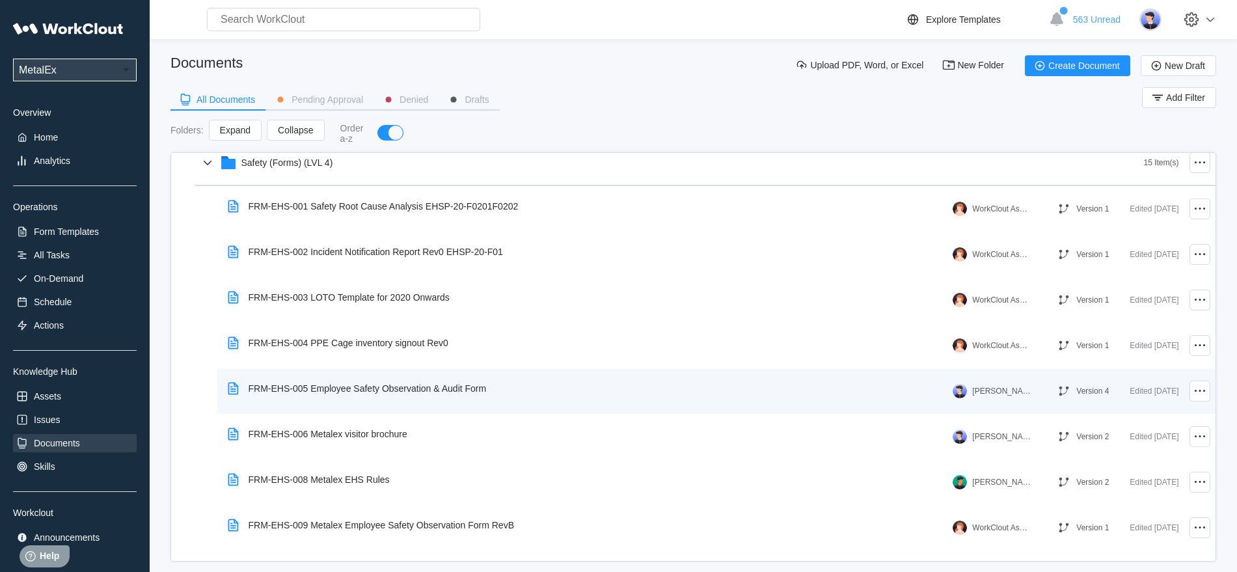
click at [375, 389] on div "FRM-EHS-005 Employee Safety Observation & Audit Form" at bounding box center [368, 388] width 238 height 10
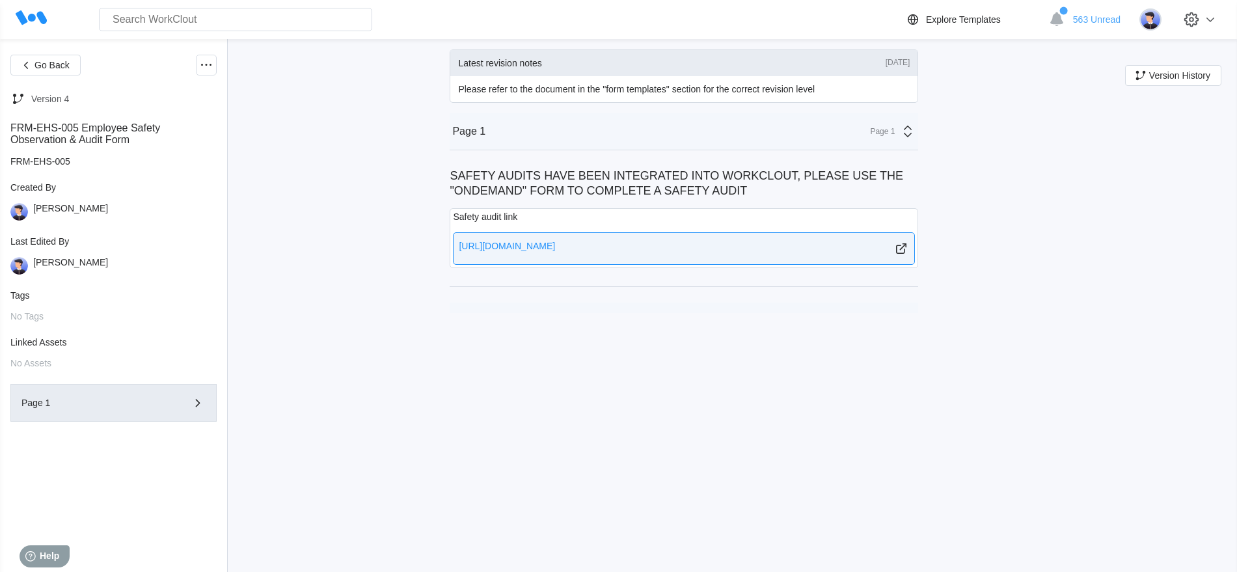
click at [555, 245] on div "https://web.workclout.com/inspection/e32ee9ab-c232-4bb3-8a76-29b433202b90" at bounding box center [507, 249] width 96 height 16
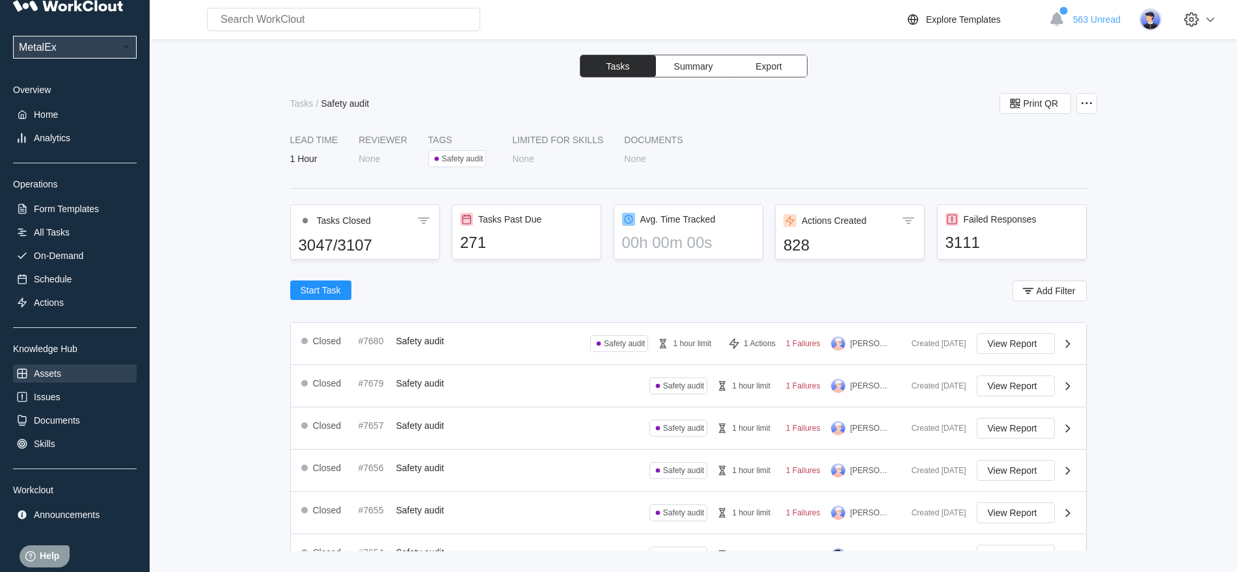
scroll to position [45, 0]
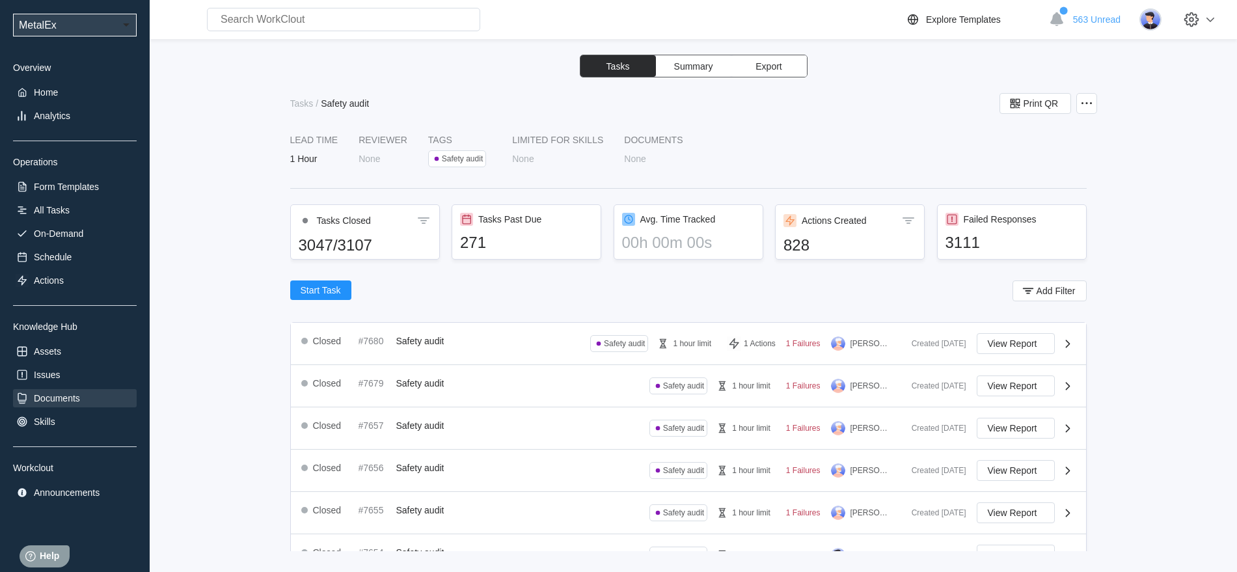
click at [58, 394] on div "Documents" at bounding box center [57, 398] width 46 height 10
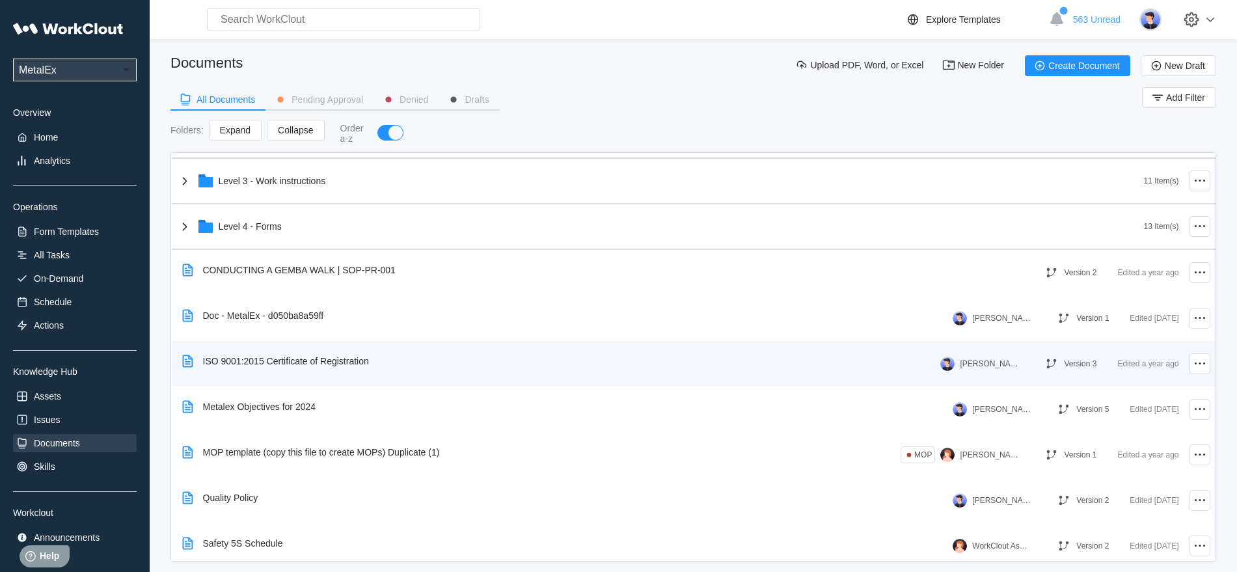
scroll to position [58, 0]
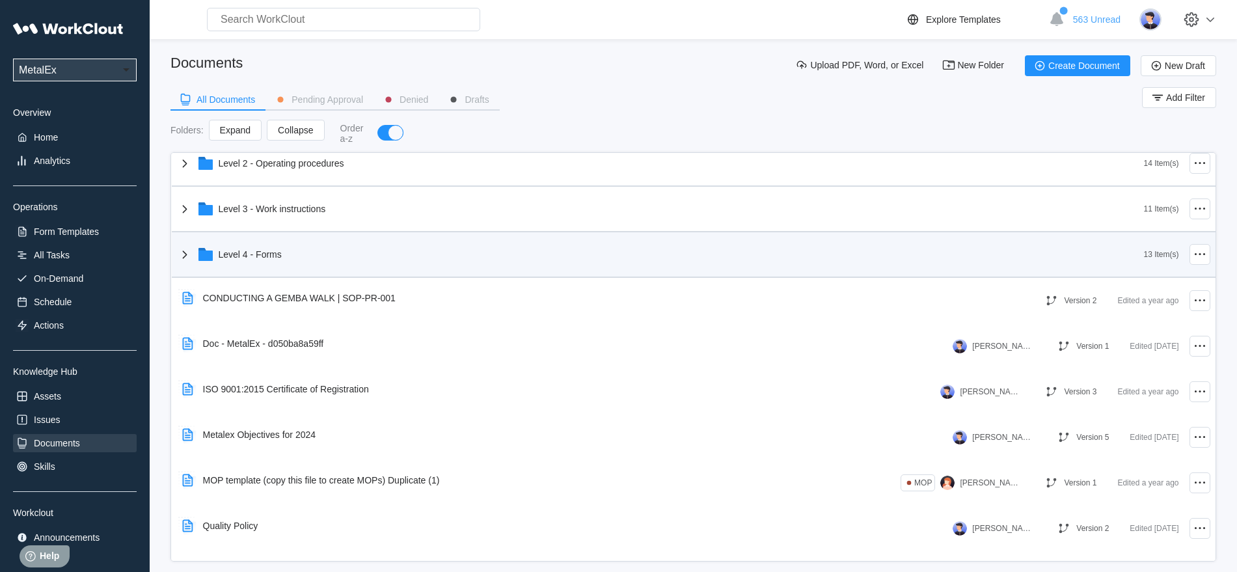
click at [182, 248] on icon at bounding box center [185, 255] width 16 height 16
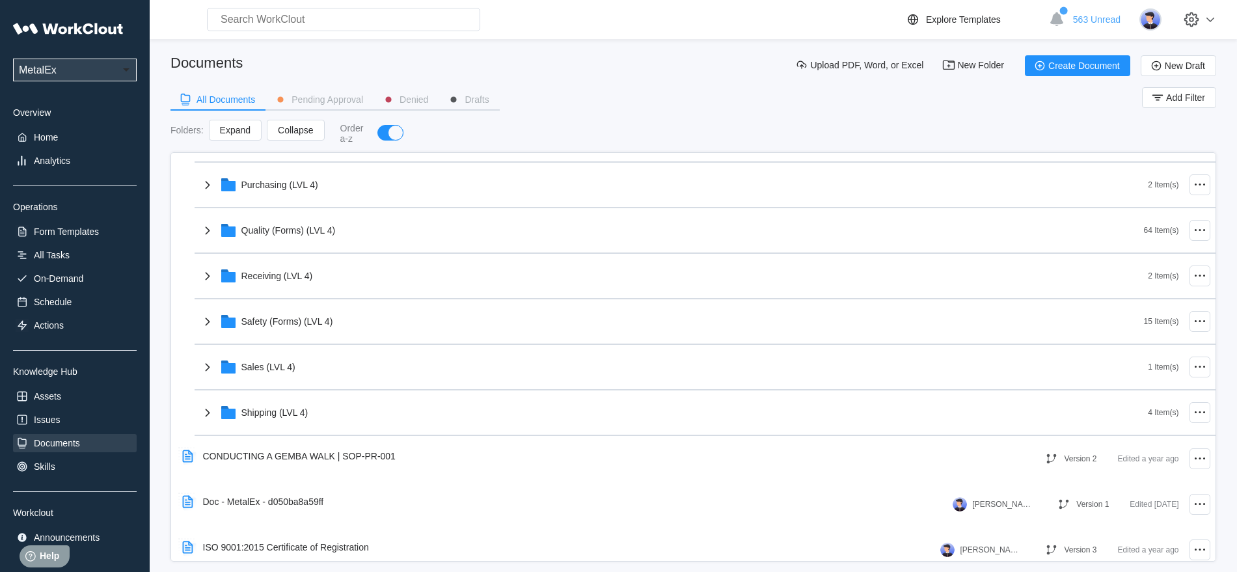
scroll to position [465, 0]
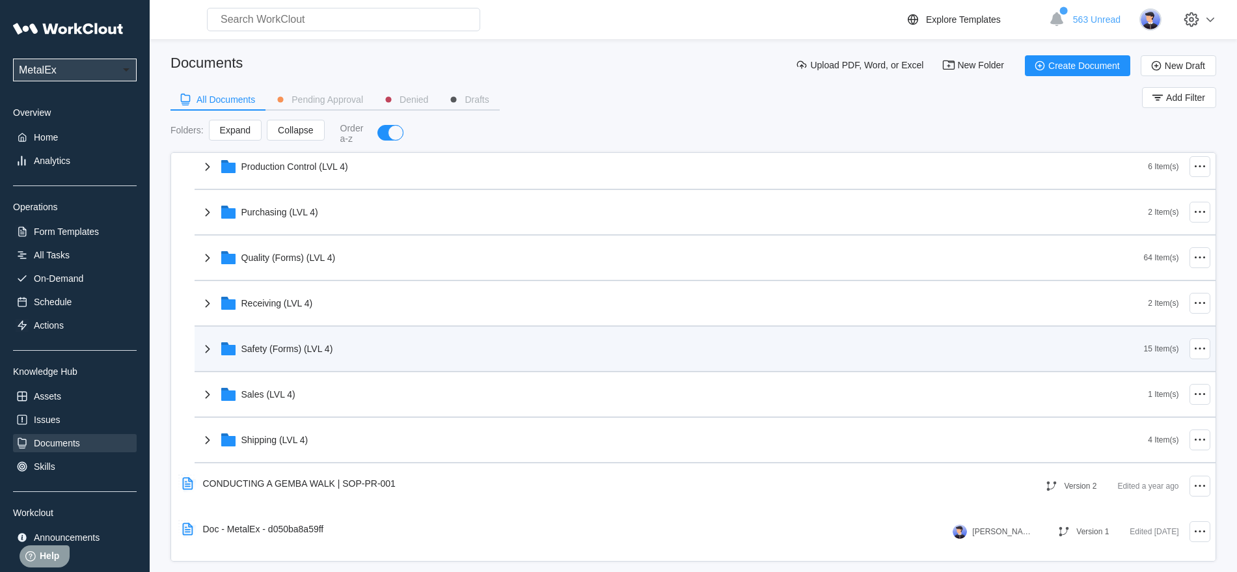
click at [206, 348] on icon at bounding box center [208, 349] width 16 height 16
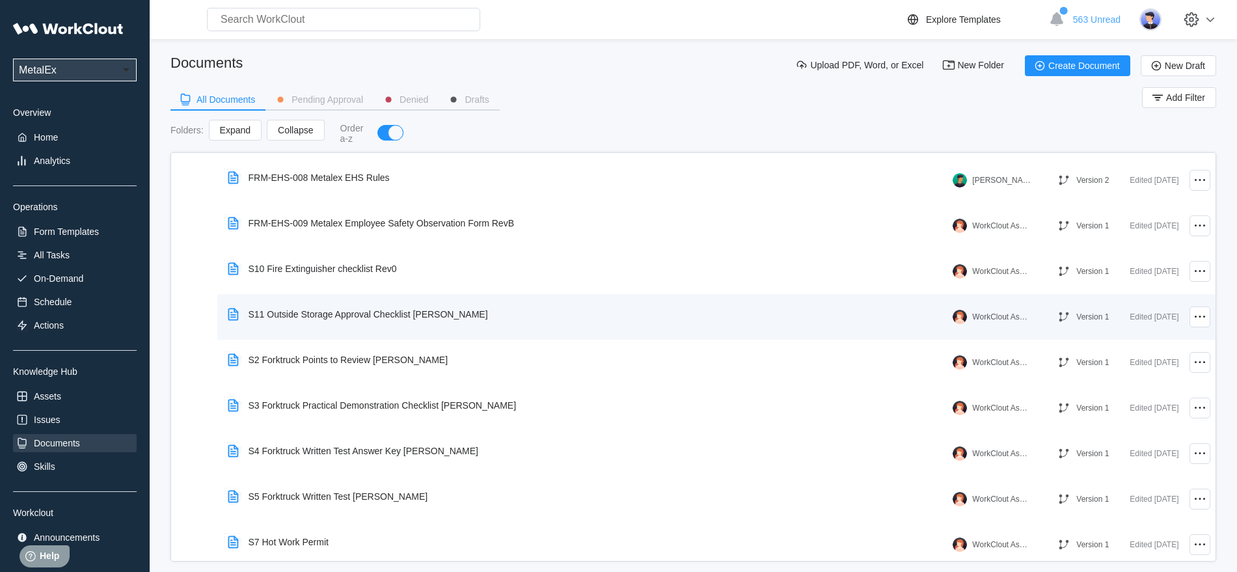
scroll to position [871, 0]
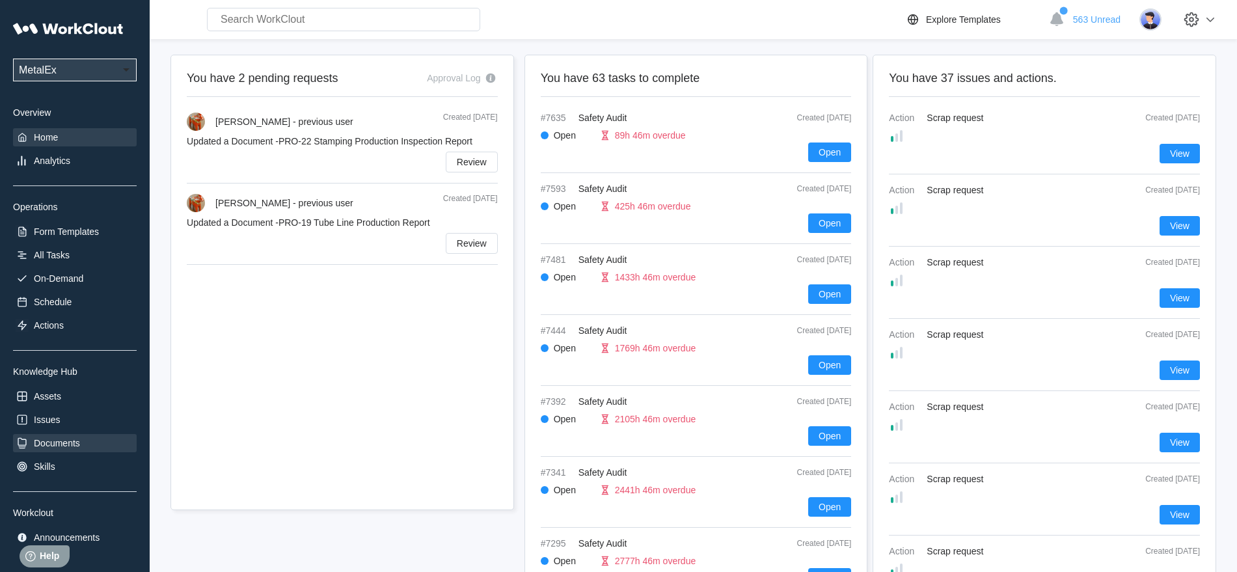
click at [61, 438] on div "Documents" at bounding box center [57, 443] width 46 height 10
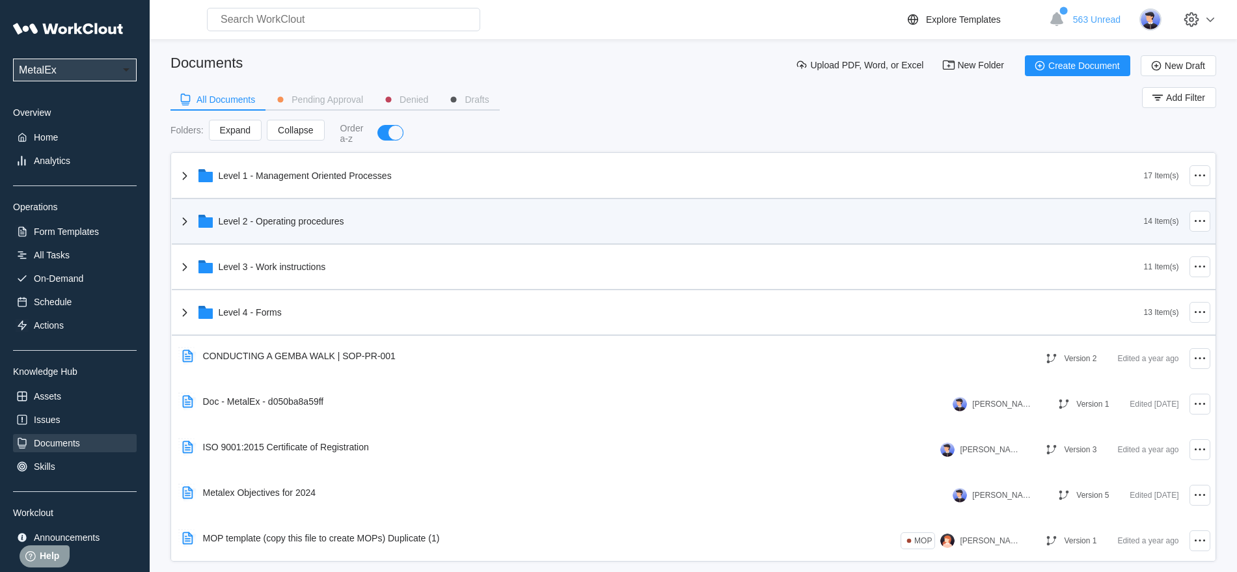
click at [186, 219] on icon at bounding box center [185, 221] width 16 height 16
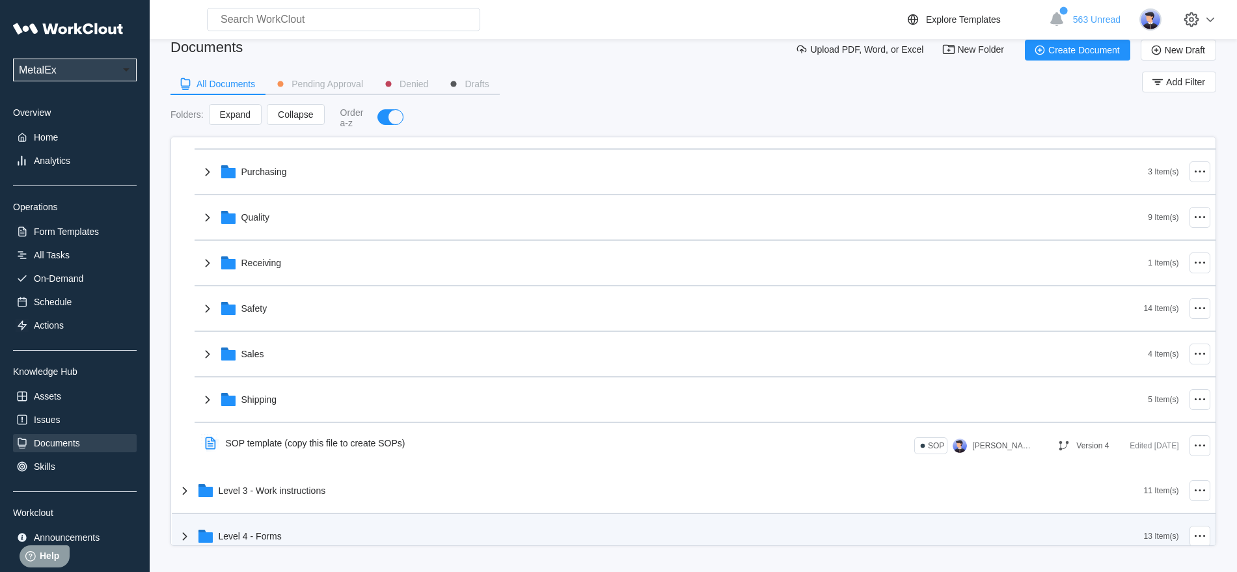
scroll to position [370, 0]
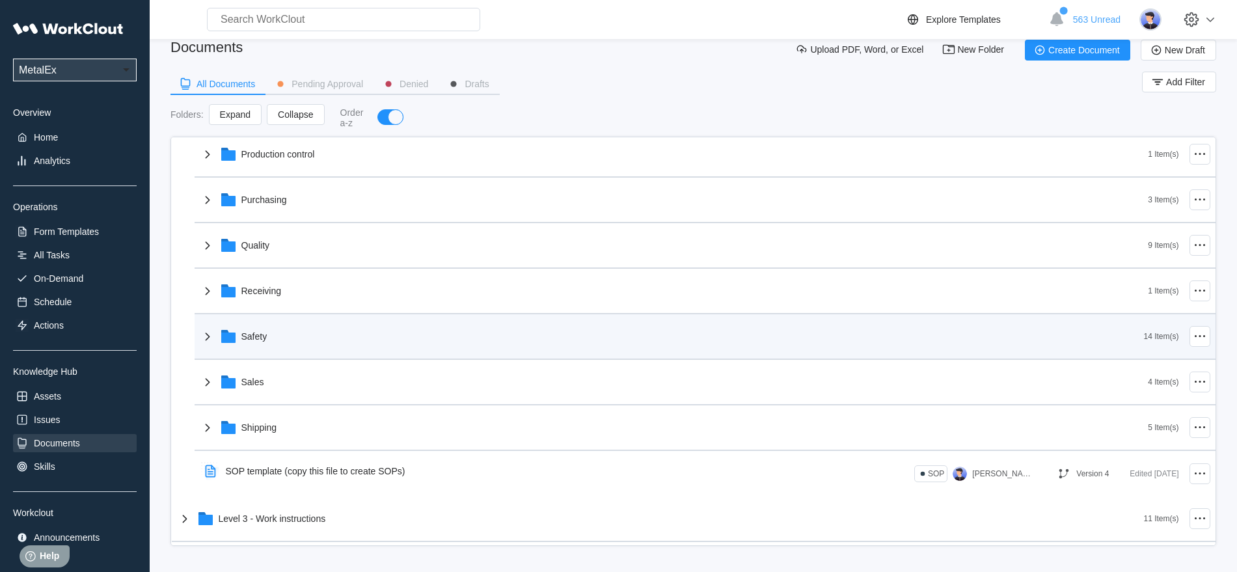
click at [266, 336] on div "Safety" at bounding box center [254, 336] width 26 height 10
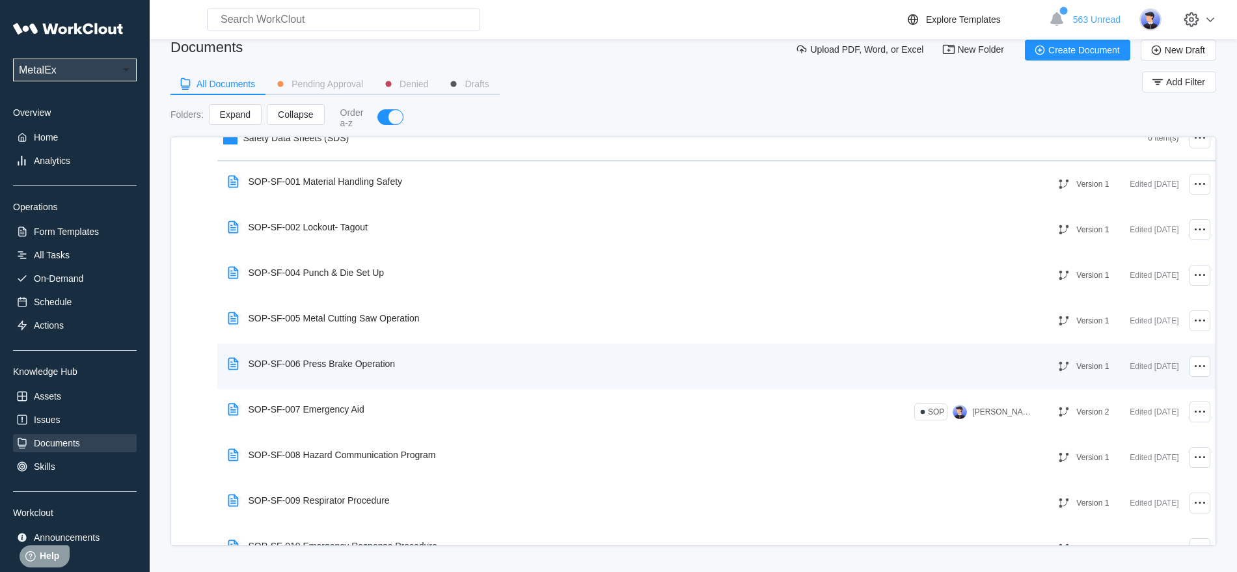
scroll to position [696, 0]
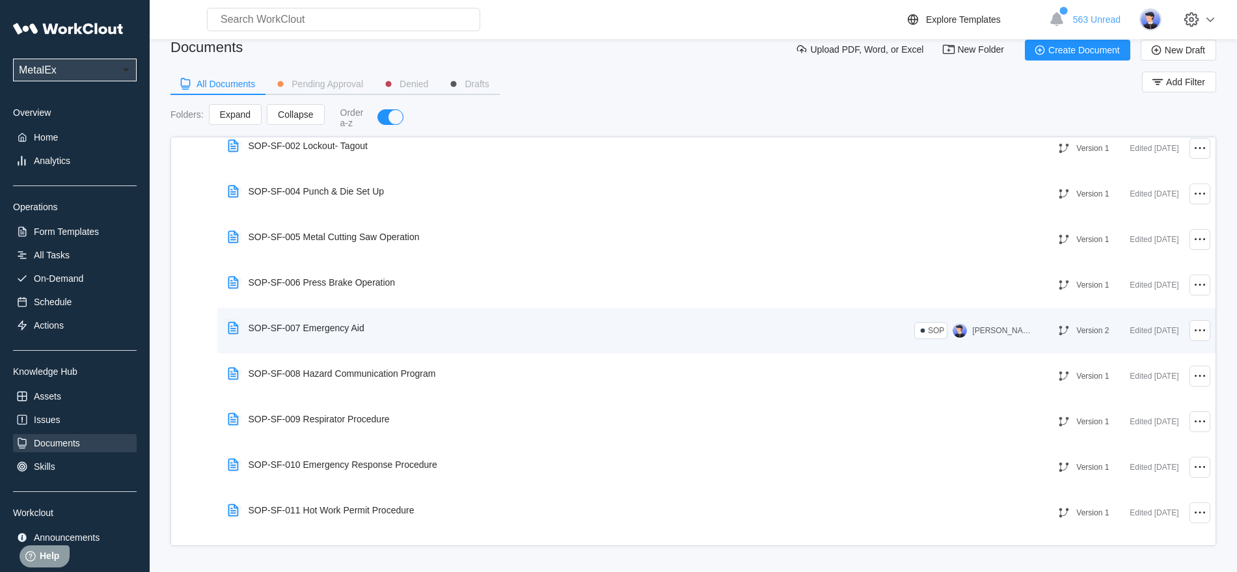
click at [359, 327] on div "SOP-SF-007 Emergency Aid" at bounding box center [307, 328] width 116 height 10
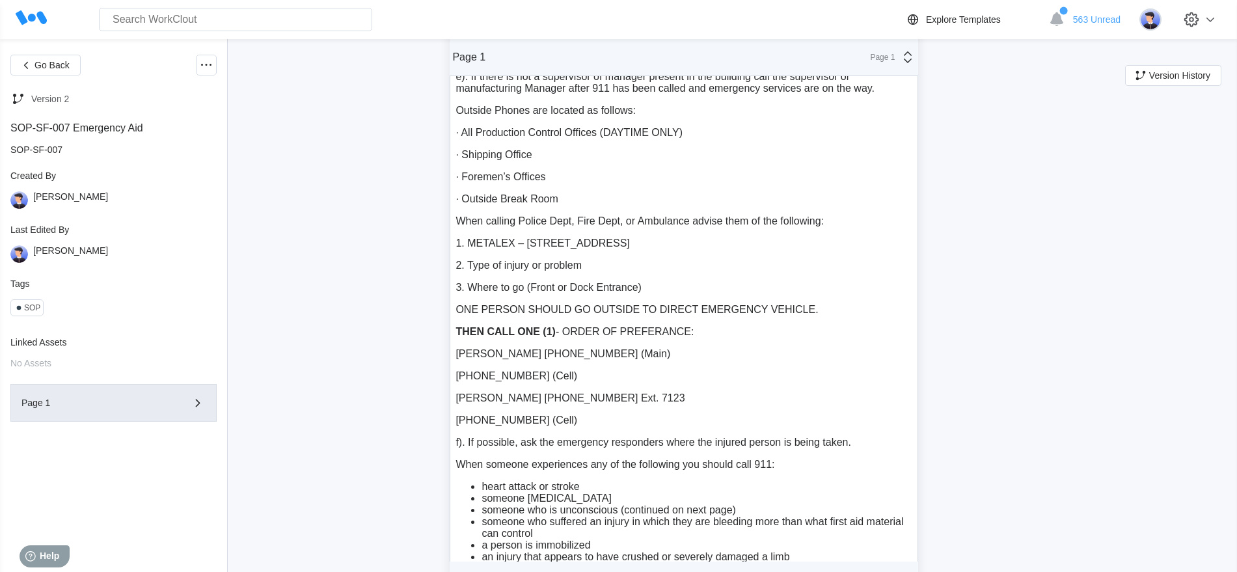
scroll to position [470, 0]
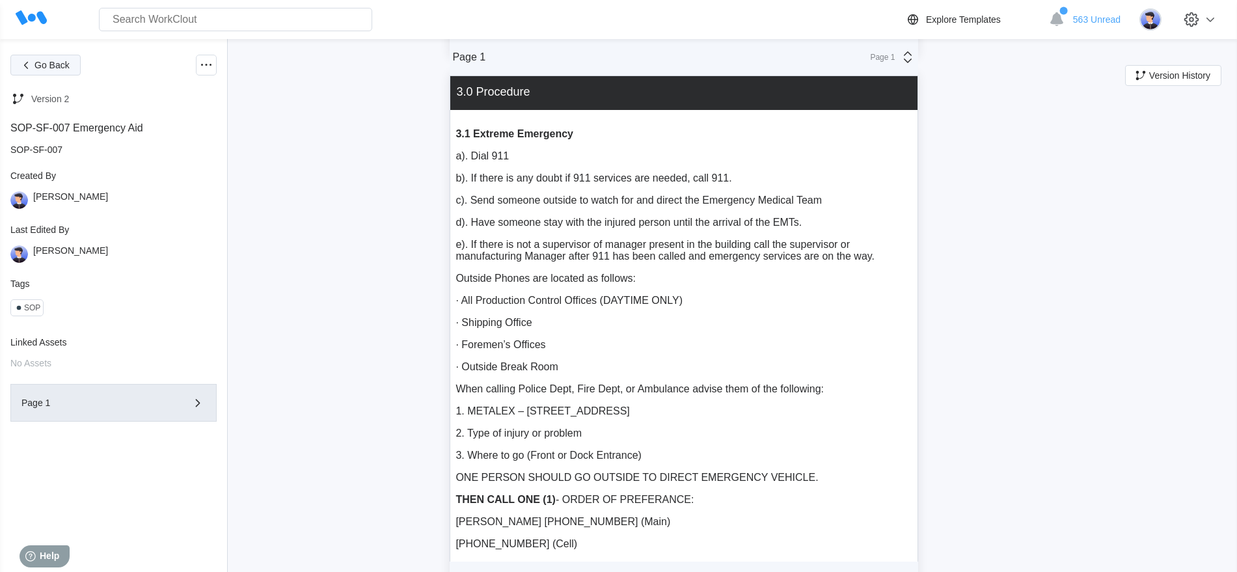
click at [57, 65] on span "Go Back" at bounding box center [51, 65] width 35 height 9
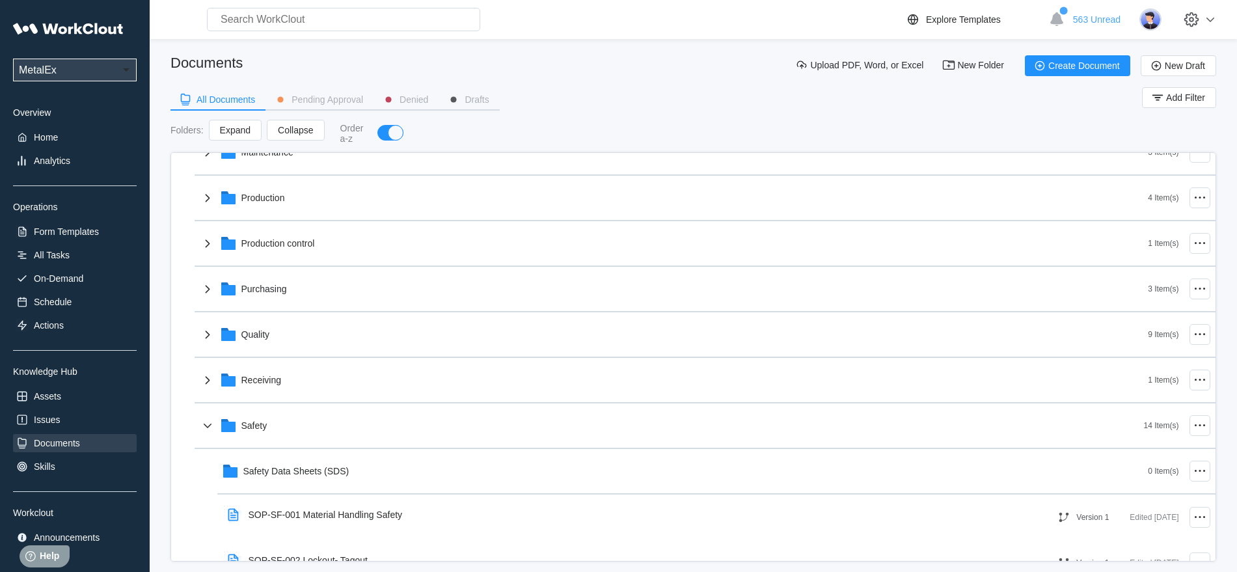
scroll to position [325, 0]
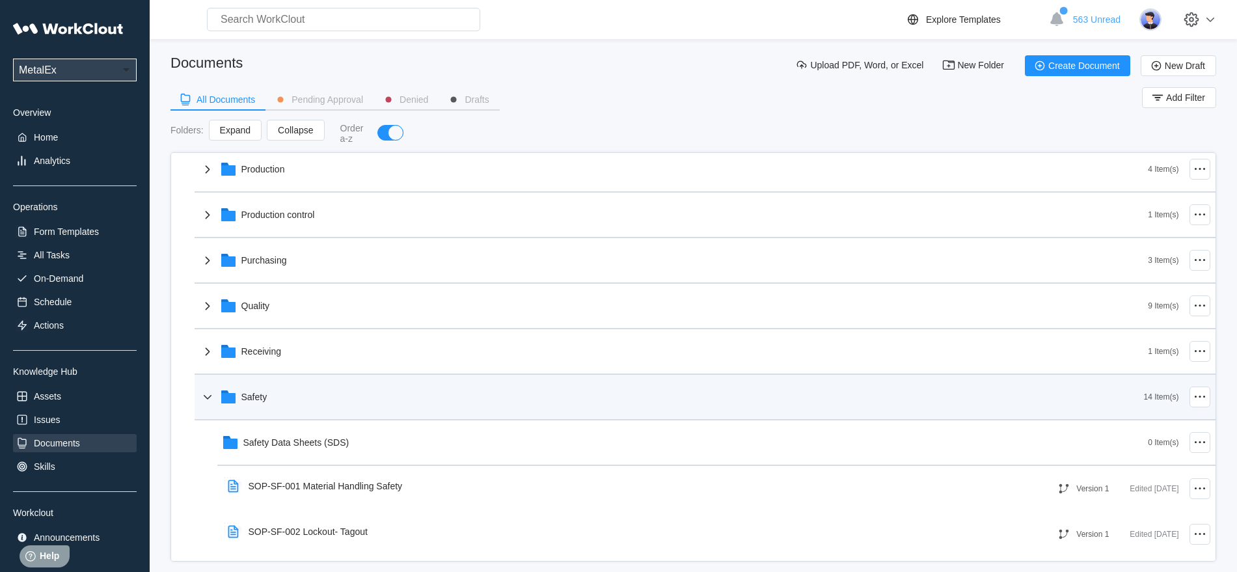
click at [209, 398] on icon at bounding box center [208, 397] width 16 height 16
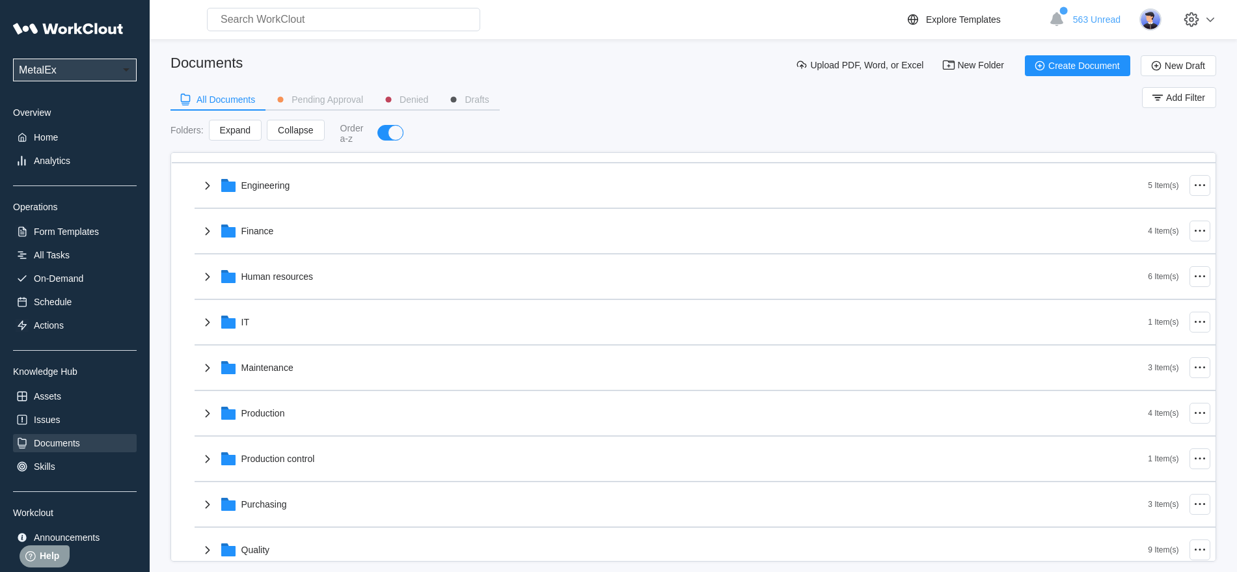
scroll to position [0, 0]
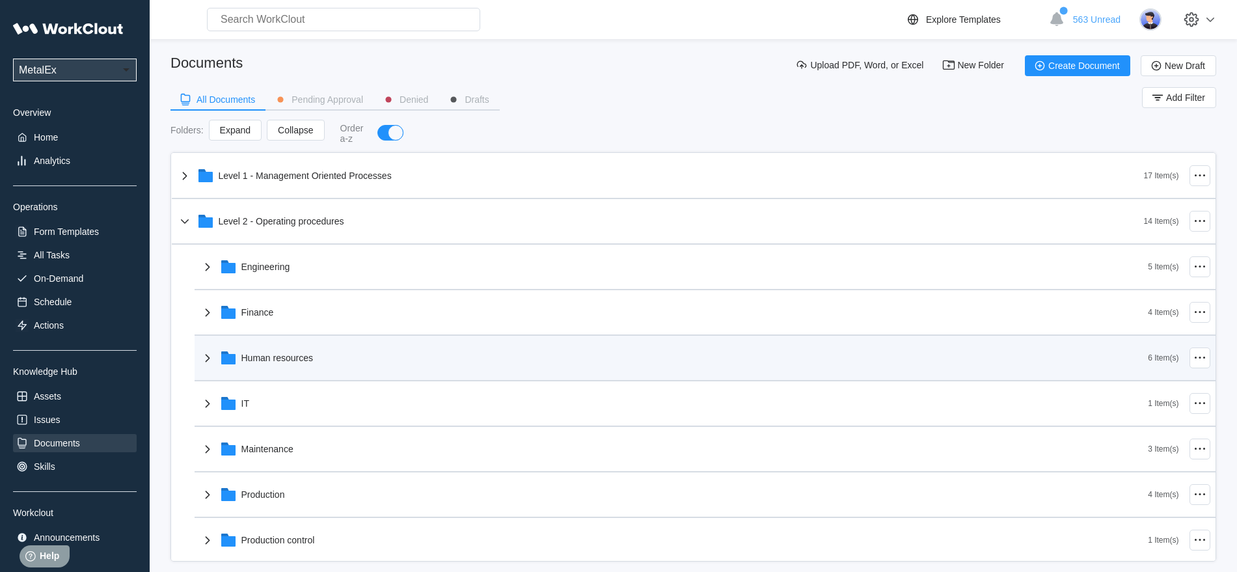
click at [276, 354] on div "Human resources" at bounding box center [277, 358] width 72 height 10
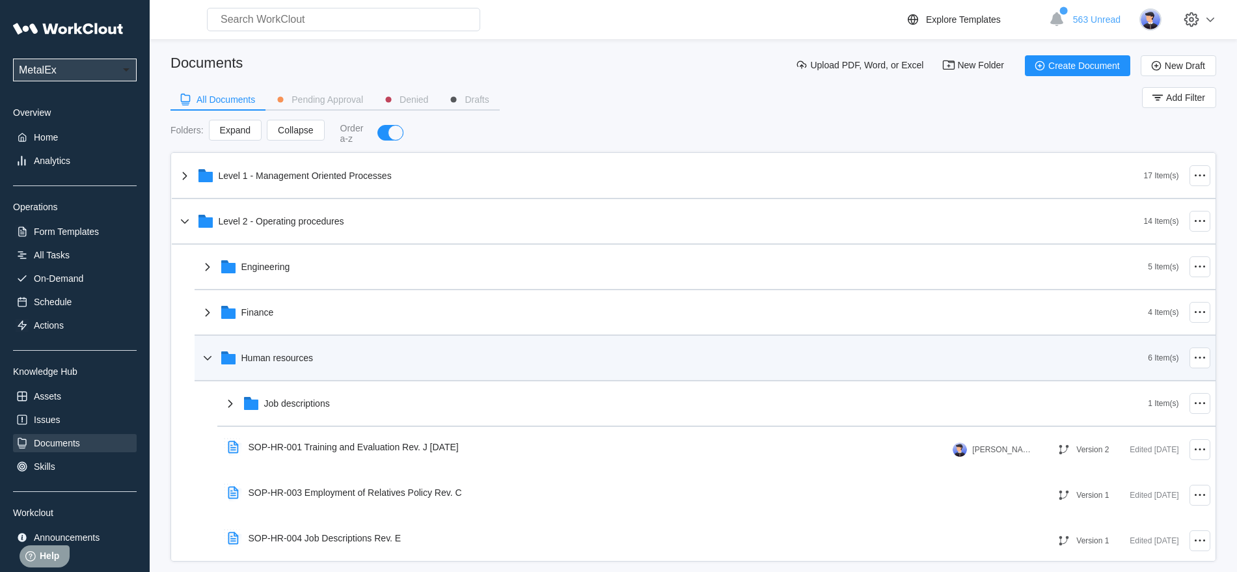
click at [208, 359] on icon at bounding box center [208, 358] width 16 height 16
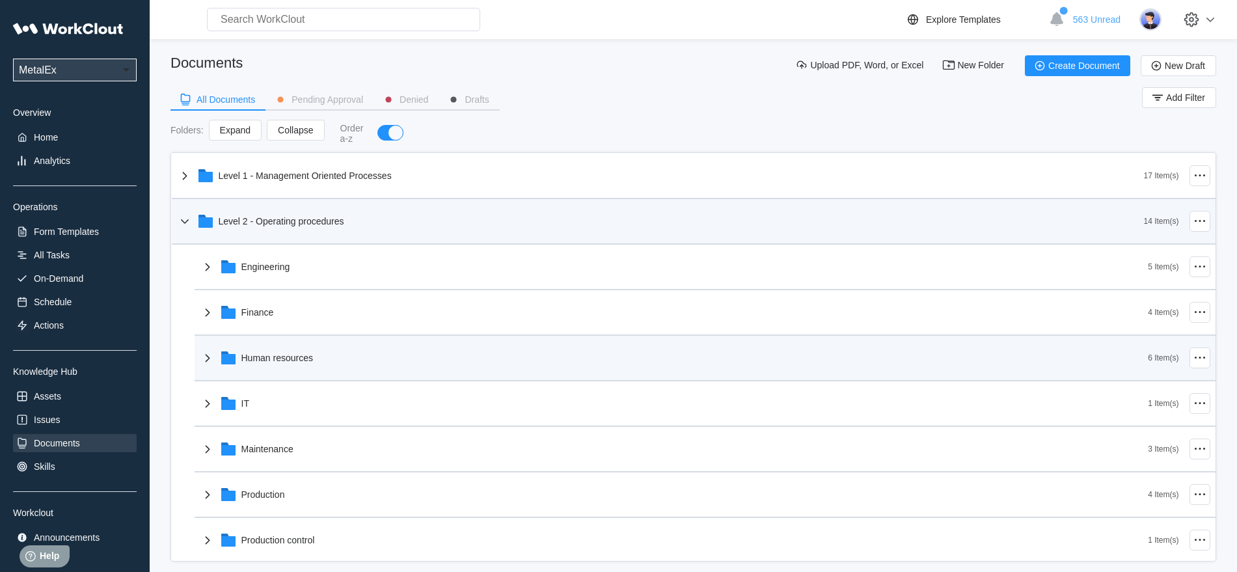
click at [187, 221] on icon at bounding box center [185, 221] width 16 height 16
